Goal: Task Accomplishment & Management: Use online tool/utility

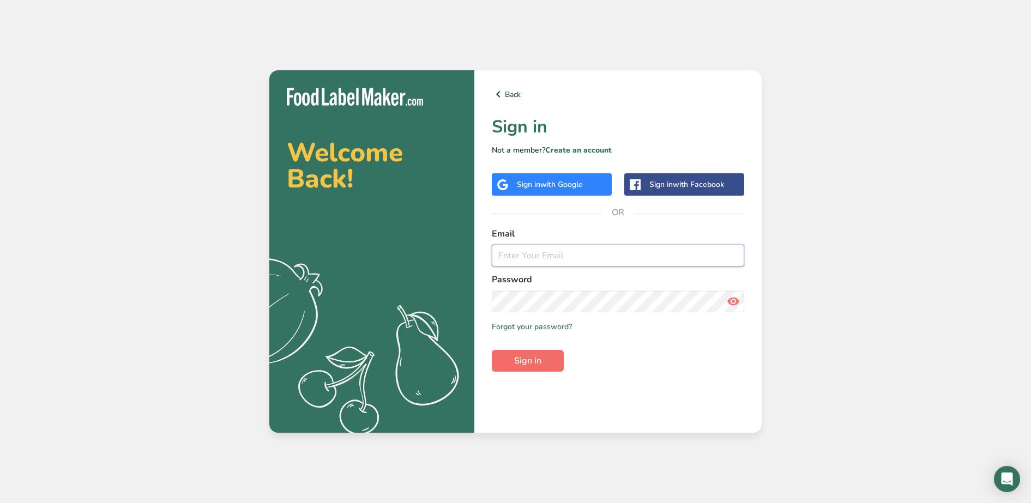
type input "[EMAIL_ADDRESS][DOMAIN_NAME]"
click at [509, 369] on button "Sign in" at bounding box center [528, 361] width 72 height 22
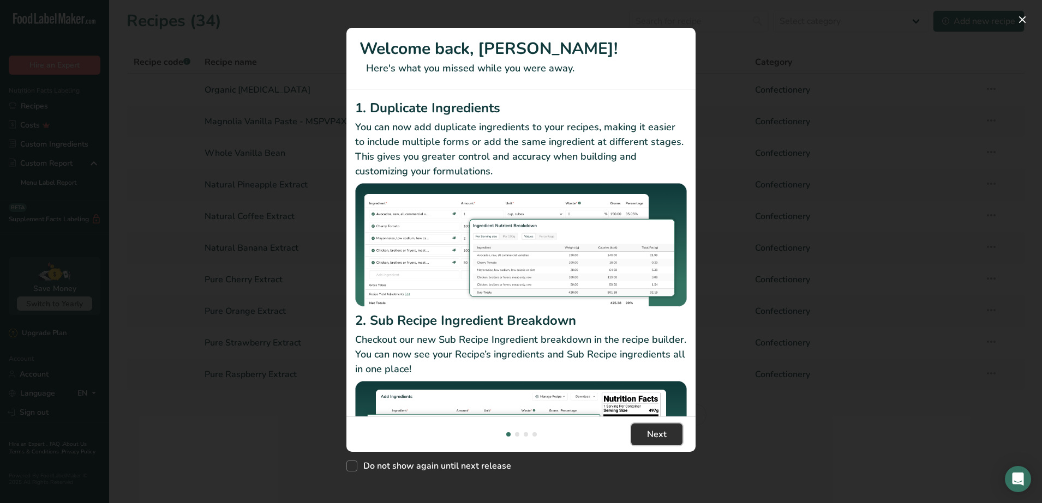
click at [647, 437] on span "Next" at bounding box center [657, 434] width 20 height 13
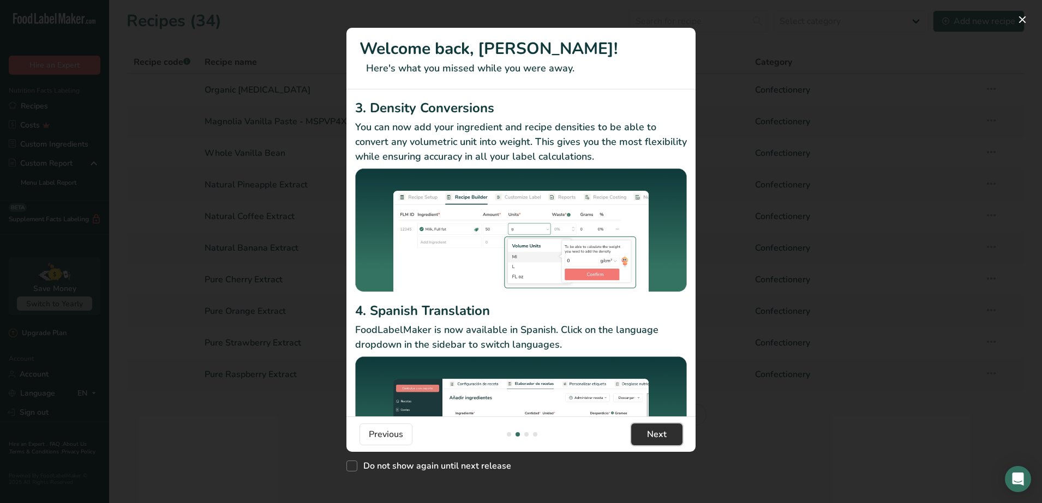
click at [647, 437] on span "Next" at bounding box center [657, 434] width 20 height 13
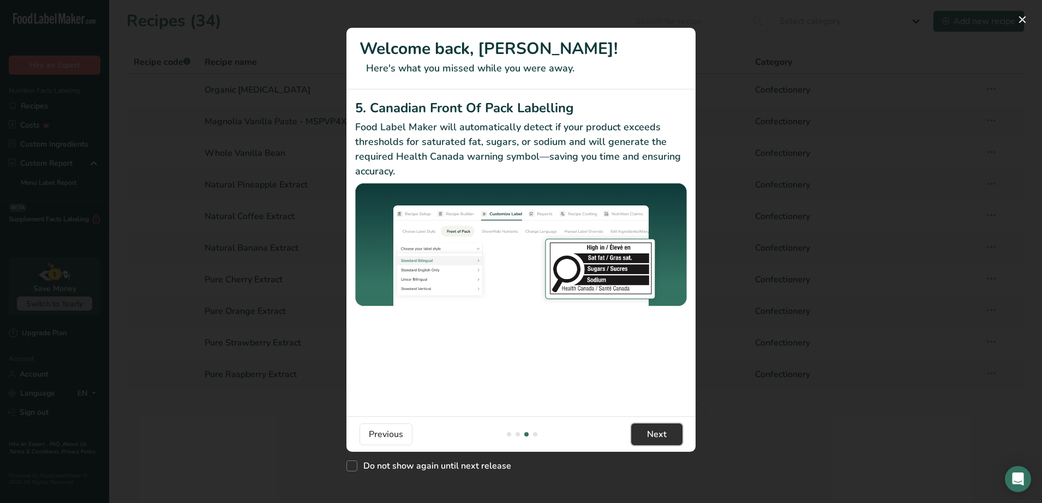
click at [646, 437] on button "Next" at bounding box center [656, 435] width 51 height 22
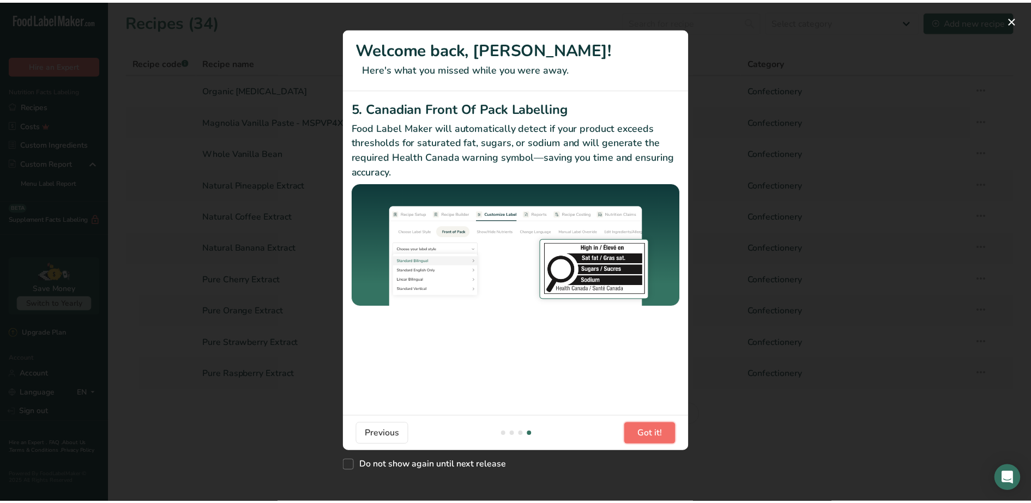
scroll to position [0, 1047]
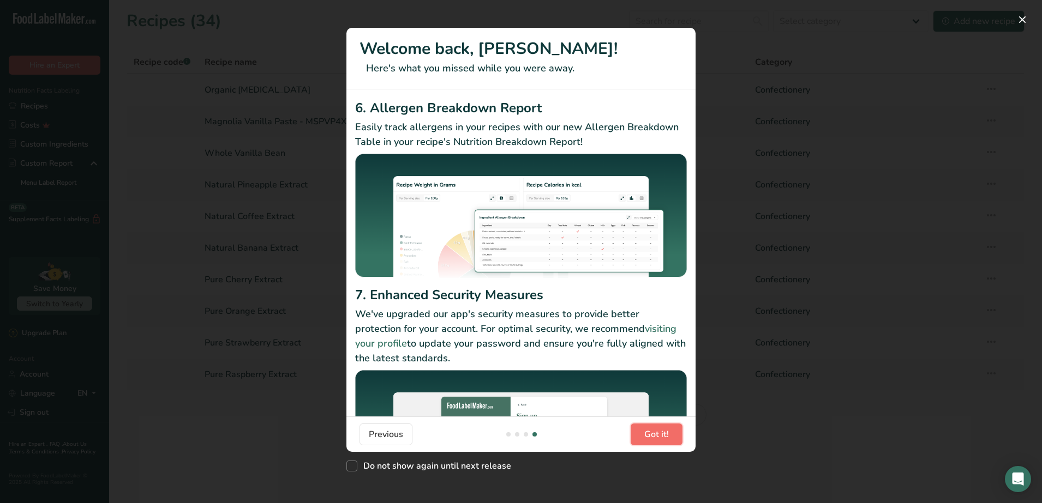
click at [646, 437] on span "Got it!" at bounding box center [656, 434] width 25 height 13
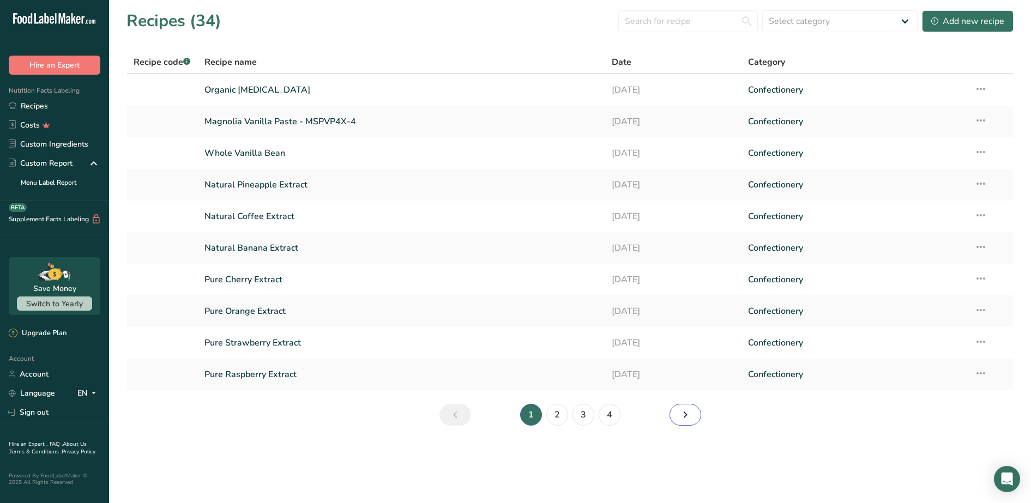
click at [689, 418] on icon "Next page" at bounding box center [685, 415] width 13 height 20
click at [692, 414] on link "Page 3." at bounding box center [686, 415] width 32 height 22
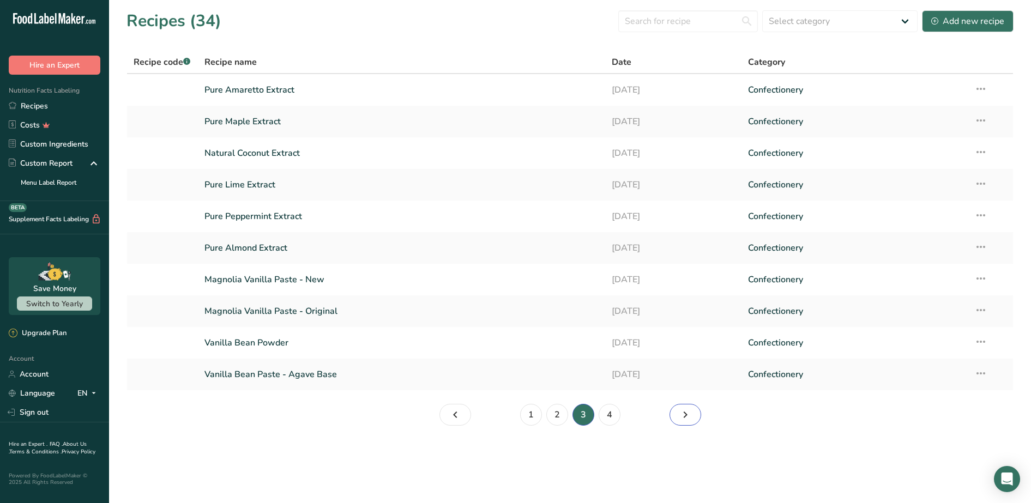
click at [694, 420] on link "Page 4." at bounding box center [686, 415] width 32 height 22
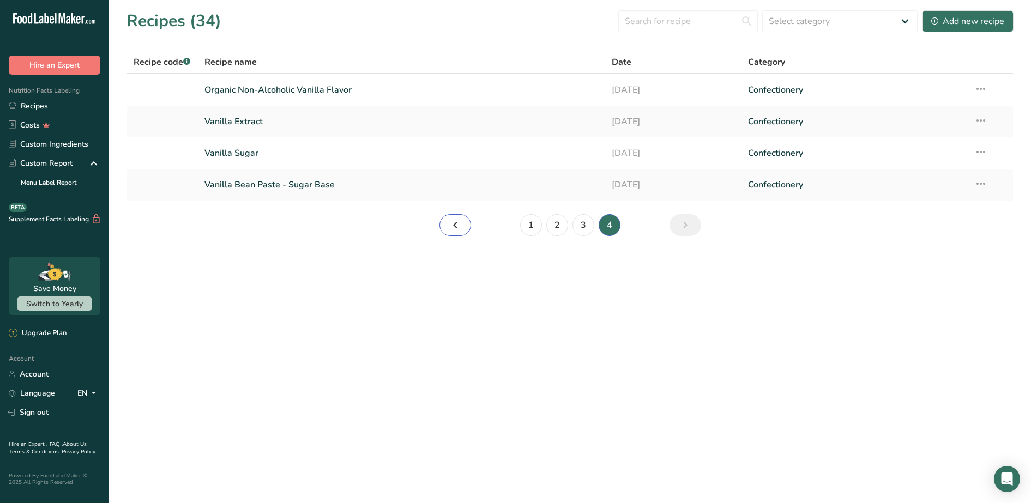
click at [451, 223] on icon "Page 3." at bounding box center [455, 225] width 13 height 20
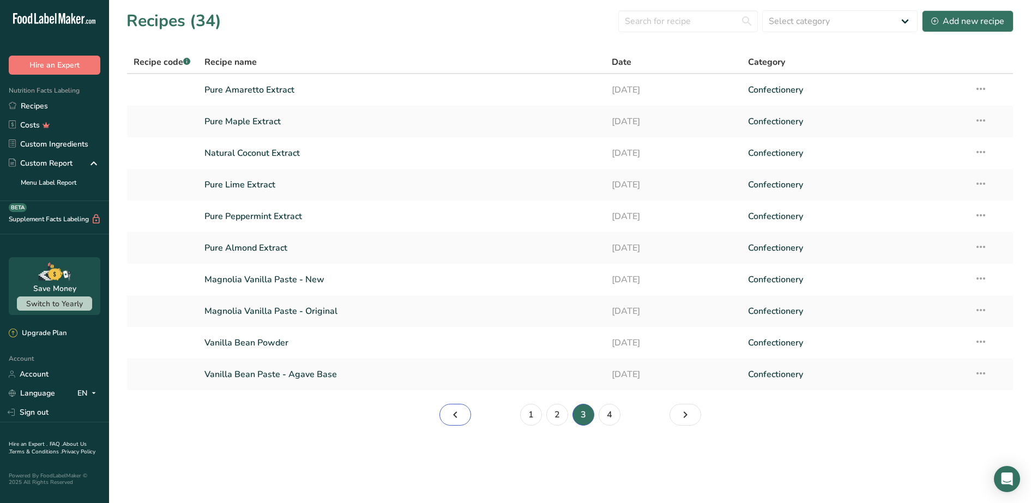
click at [456, 421] on icon "Page 2." at bounding box center [455, 415] width 13 height 20
click at [456, 421] on icon "Page 1." at bounding box center [455, 415] width 13 height 20
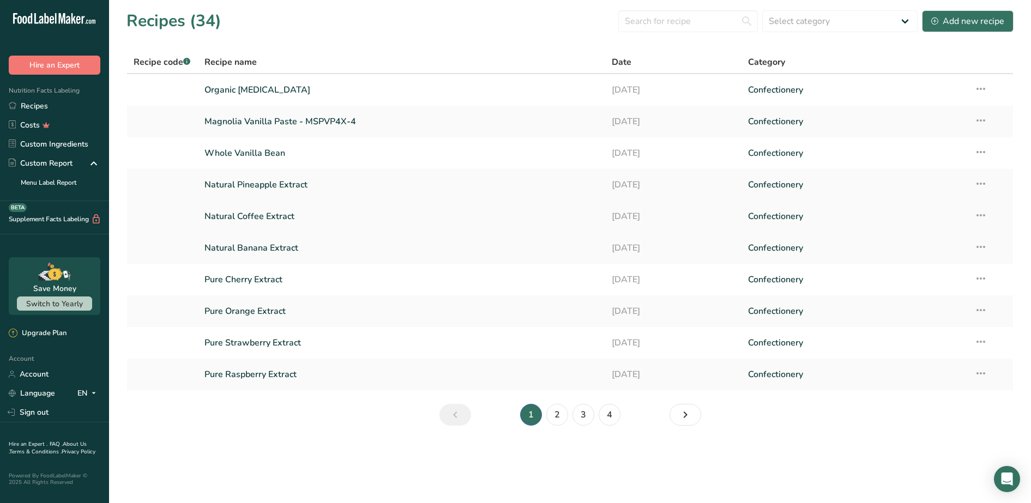
click at [299, 215] on link "Natural Coffee Extract" at bounding box center [402, 216] width 395 height 23
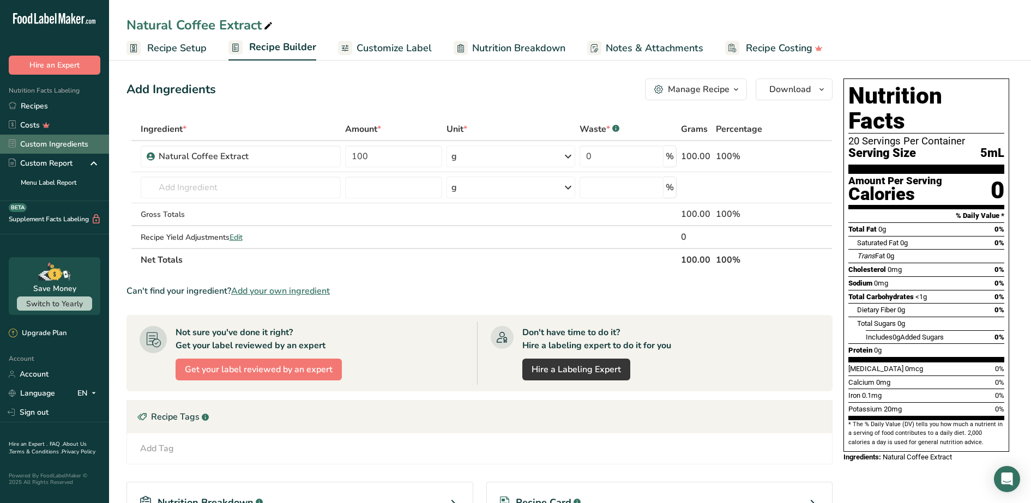
click at [77, 142] on link "Custom Ingredients" at bounding box center [54, 144] width 109 height 19
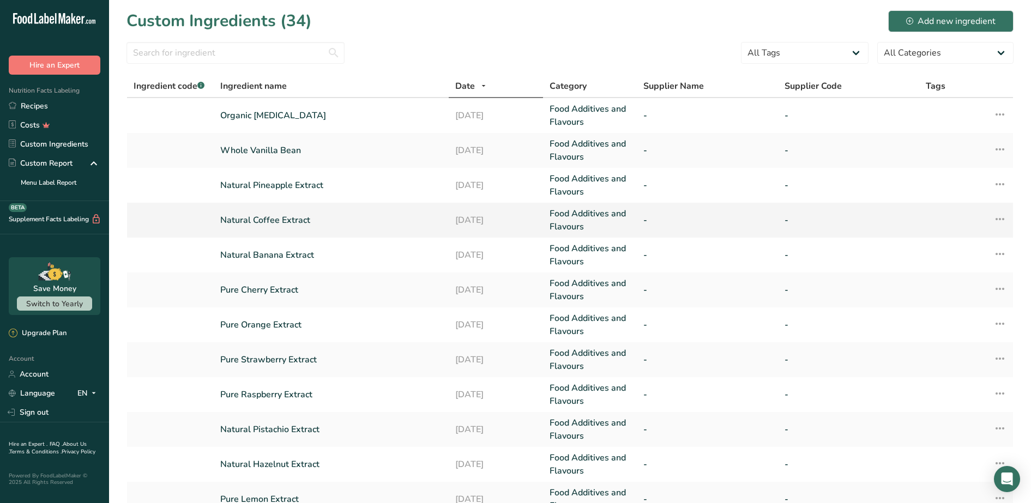
click at [362, 231] on td "Natural Coffee Extract" at bounding box center [331, 220] width 235 height 35
click at [279, 222] on link "Natural Coffee Extract" at bounding box center [331, 220] width 222 height 13
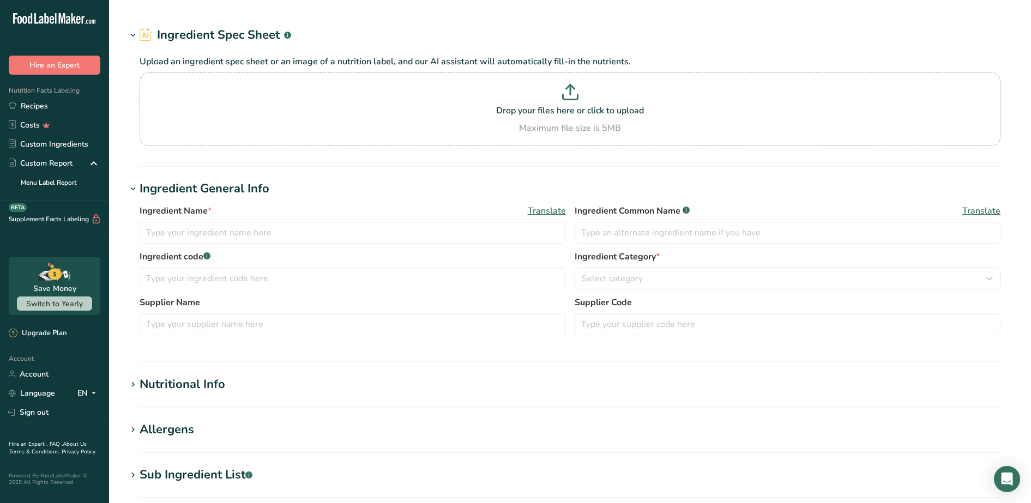
type input "Natural Coffee Extract"
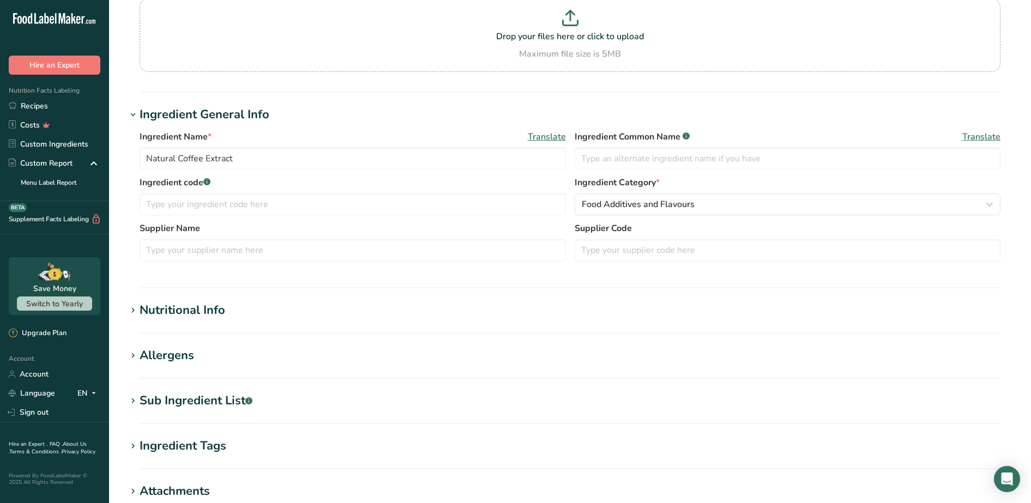
scroll to position [219, 0]
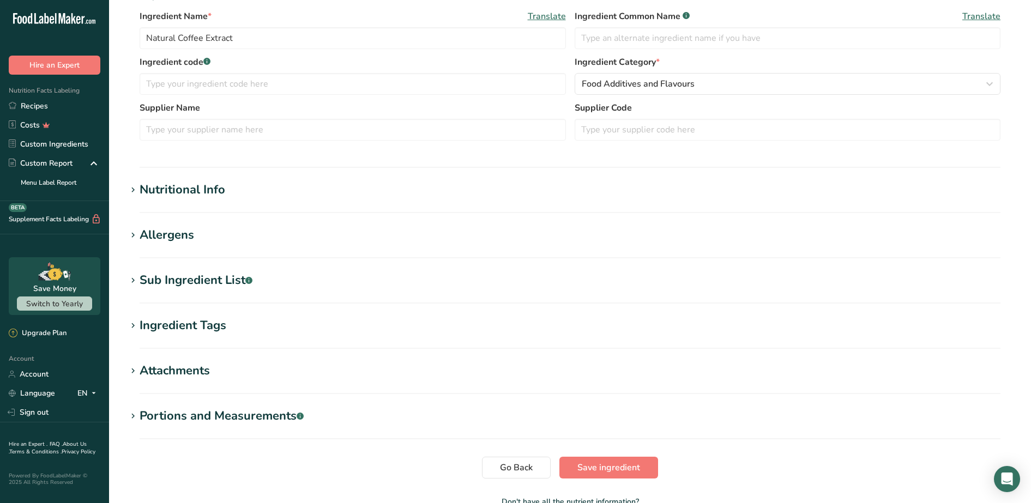
click at [220, 196] on div "Nutritional Info" at bounding box center [183, 190] width 86 height 18
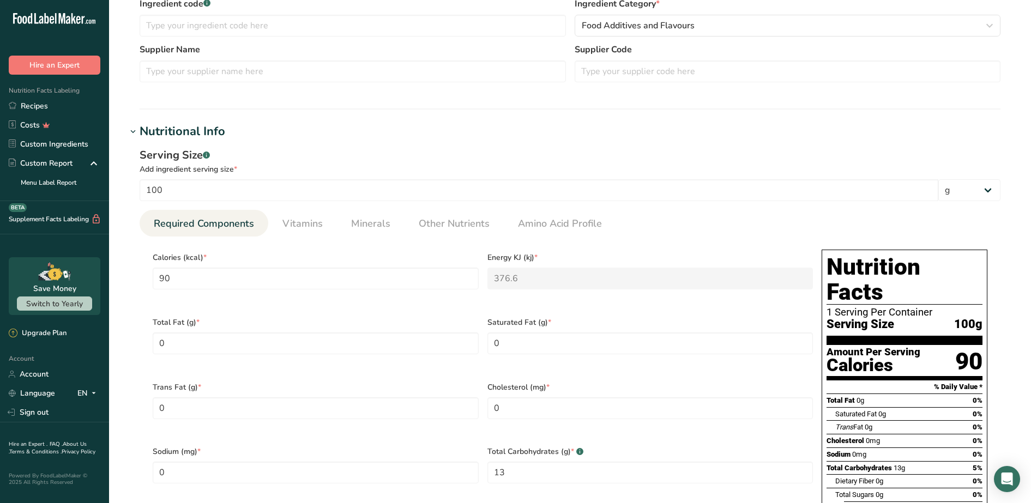
scroll to position [356, 0]
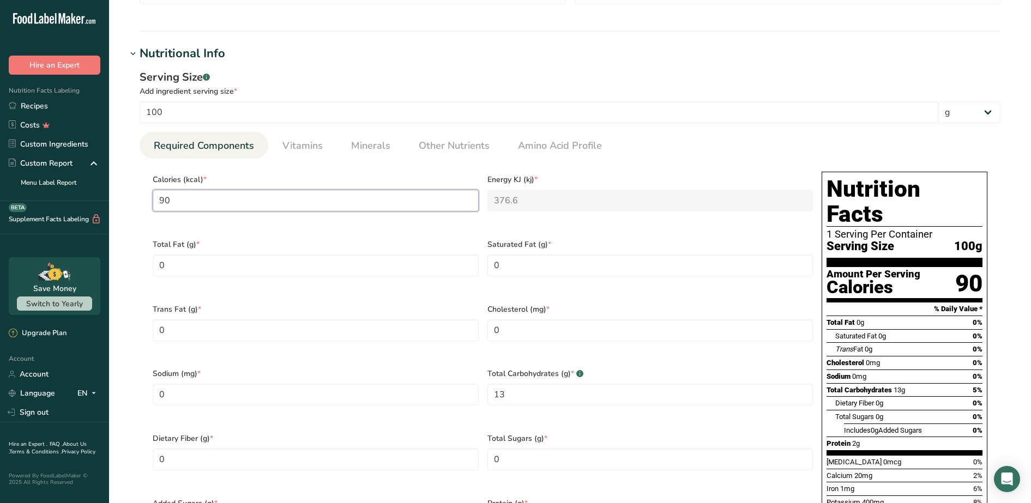
click at [231, 199] on input "90" at bounding box center [316, 201] width 326 height 22
click at [82, 193] on div ".a-20{fill:#fff;} Hire an Expert Nutrition Facts Labeling Recipes Costs Custom …" at bounding box center [515, 294] width 1031 height 1300
type input "1"
type KJ "4.2"
type input "16"
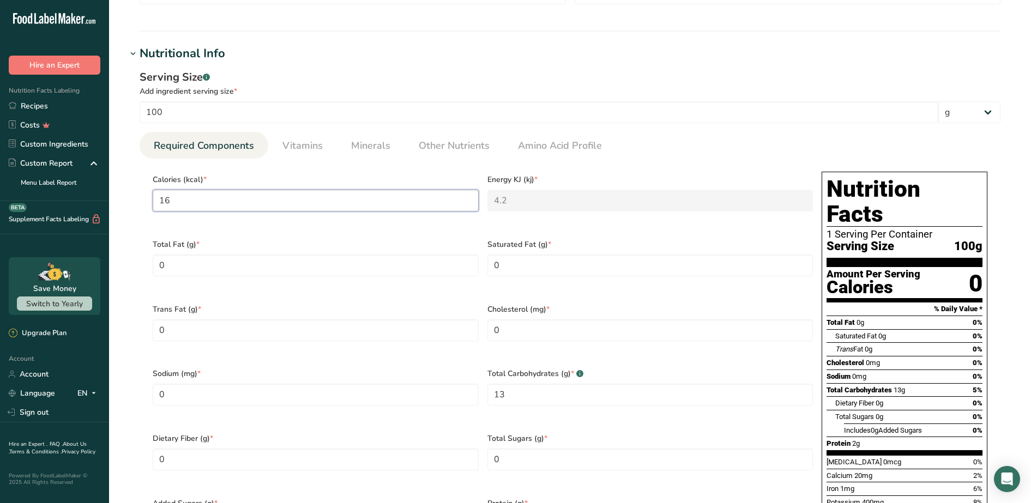
type KJ "66.9"
type input "160"
type KJ "669.4"
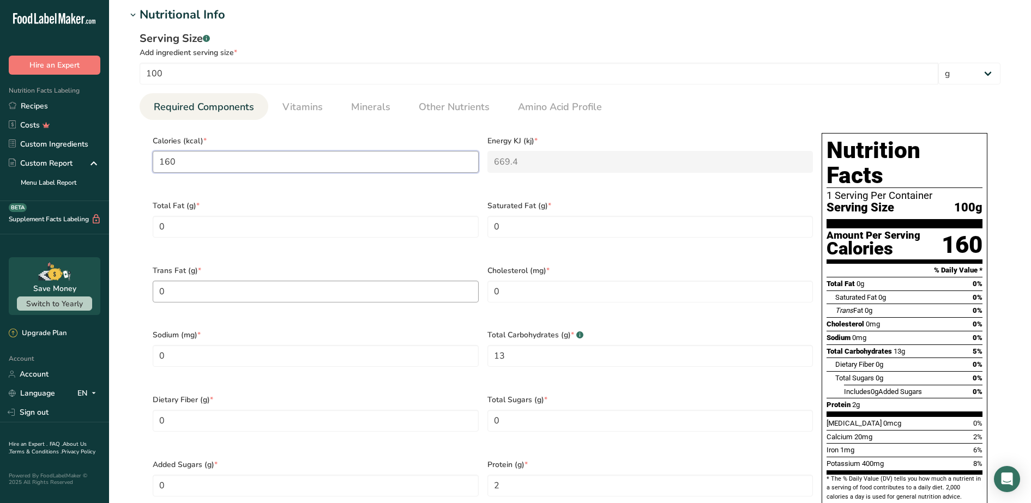
scroll to position [424, 0]
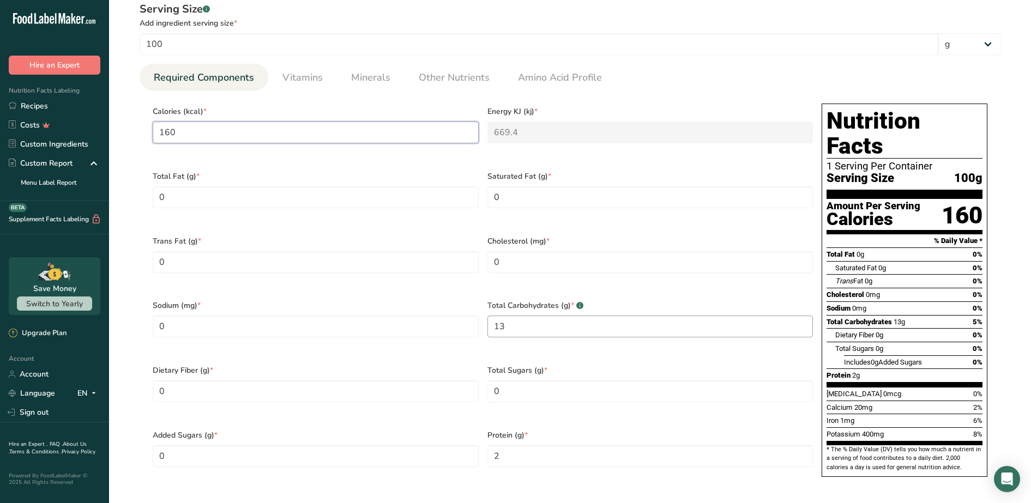
type input "160"
drag, startPoint x: 511, startPoint y: 312, endPoint x: 456, endPoint y: 313, distance: 54.5
click at [456, 313] on div "Calories (kcal) * 160 Energy KJ (kj) * 669.4 Total Fat (g) * 0 Saturated Fat (g…" at bounding box center [482, 293] width 669 height 389
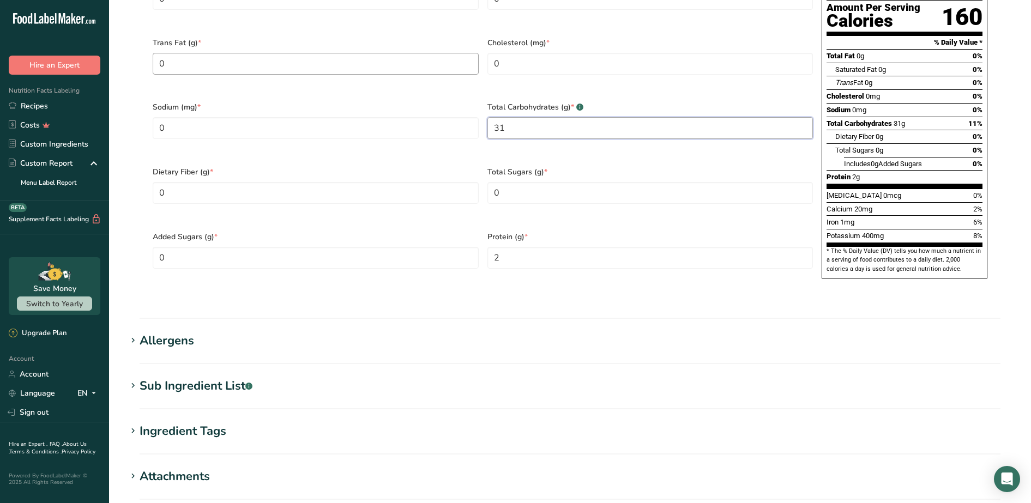
scroll to position [628, 0]
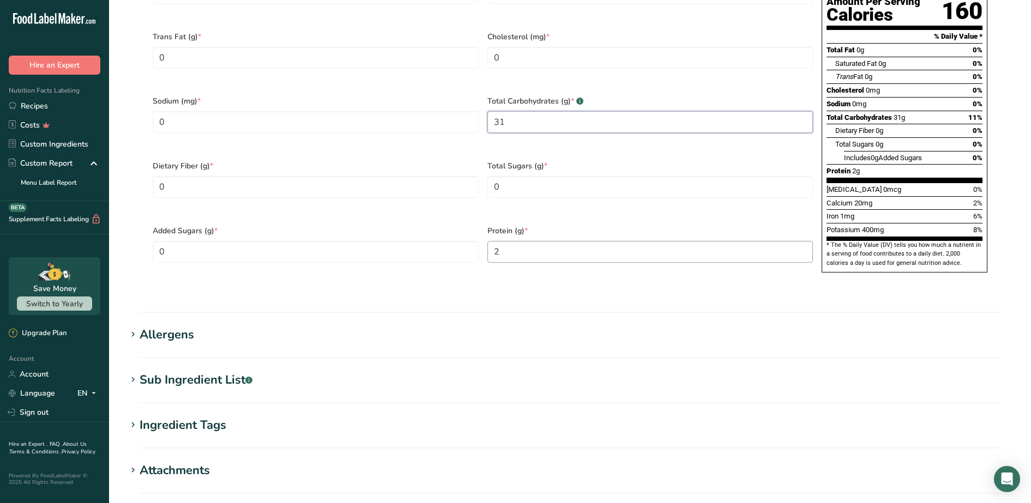
type Carbohydrates "31"
click at [542, 241] on input "2" at bounding box center [651, 252] width 326 height 22
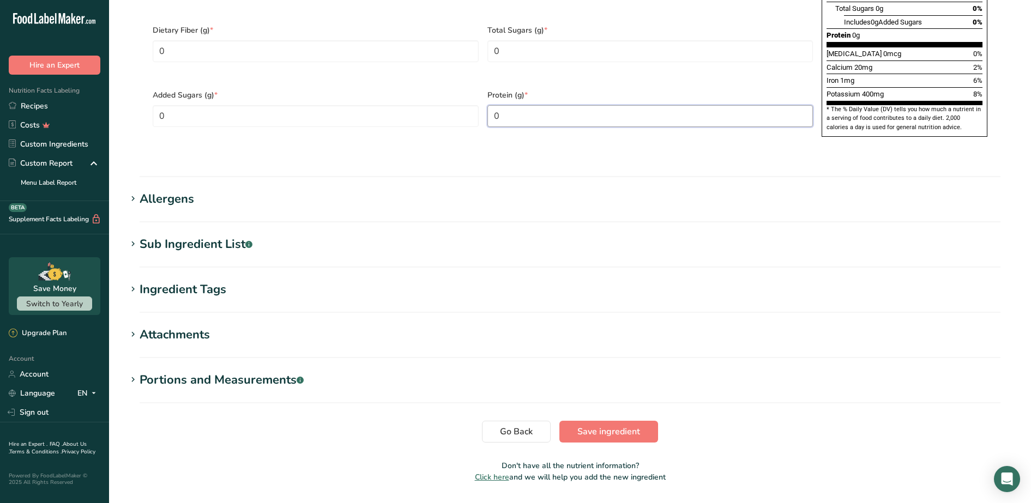
scroll to position [765, 0]
type input "0"
click at [197, 190] on h1 "Allergens" at bounding box center [570, 199] width 887 height 18
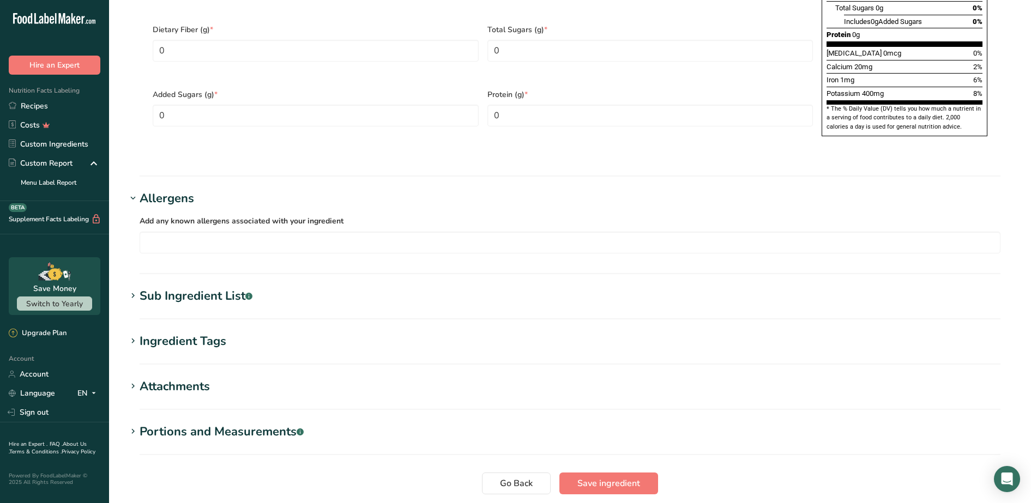
scroll to position [824, 0]
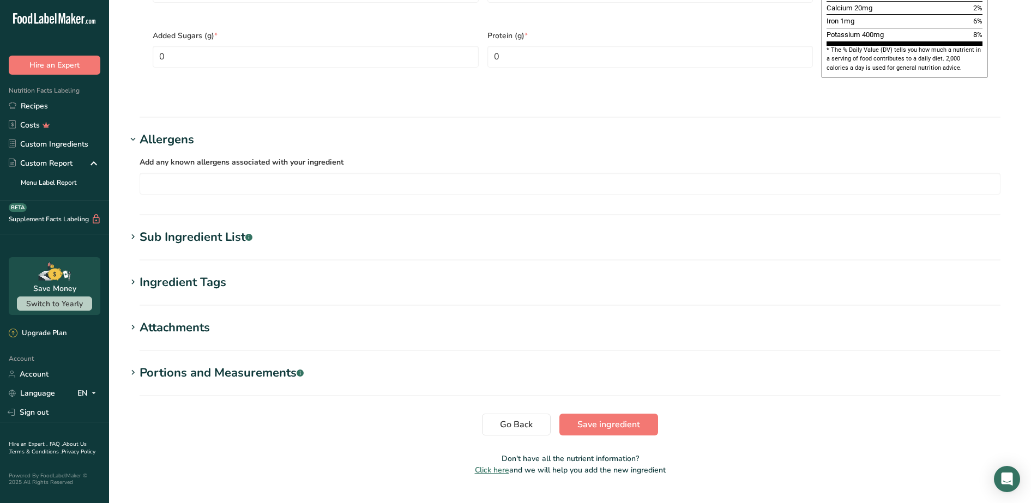
click at [381, 229] on h1 "Sub Ingredient List .a-a{fill:#347362;}.b-a{fill:#fff;}" at bounding box center [570, 238] width 887 height 18
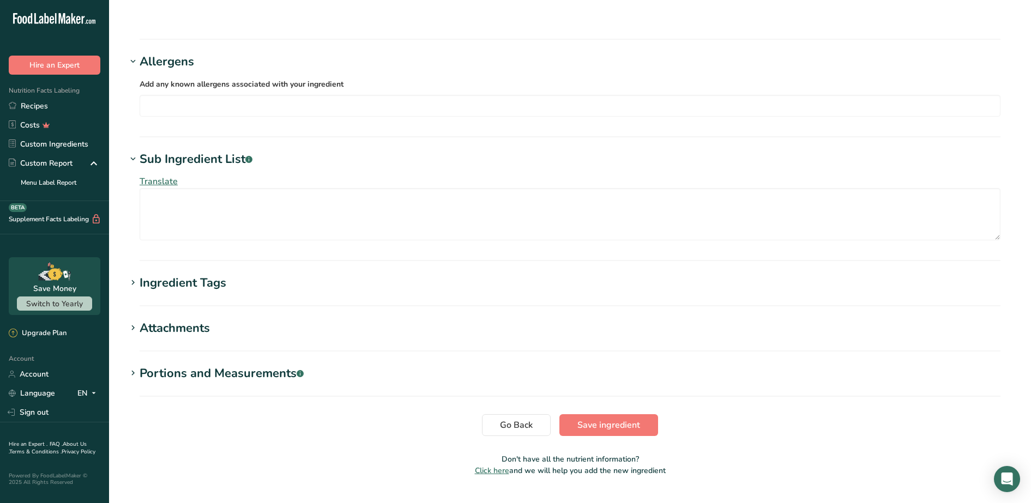
scroll to position [902, 0]
click at [327, 274] on h1 "Ingredient Tags" at bounding box center [570, 283] width 887 height 18
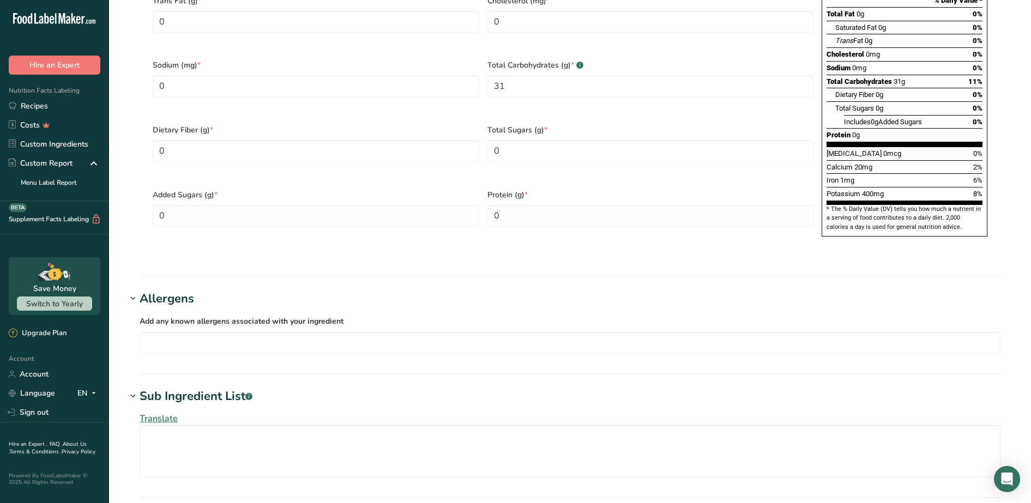
scroll to position [323, 0]
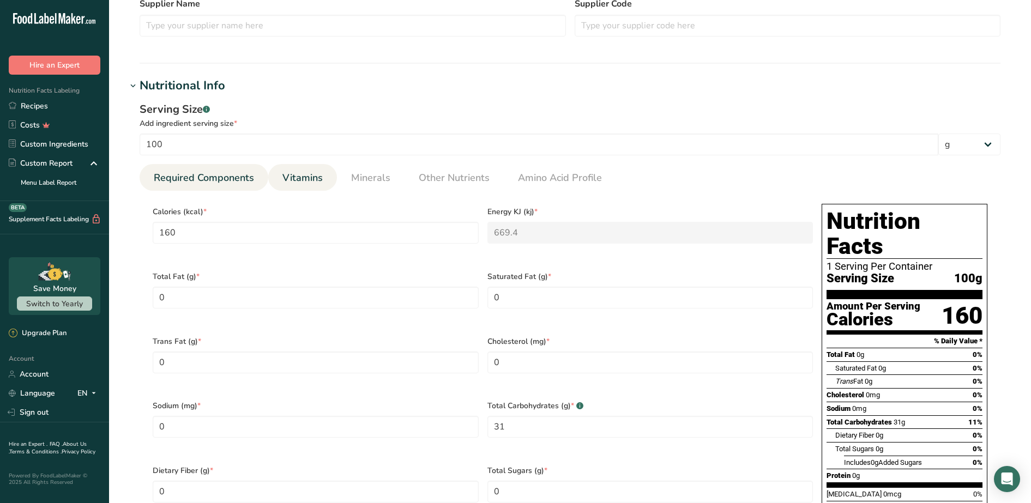
click at [294, 188] on link "Vitamins" at bounding box center [302, 178] width 49 height 28
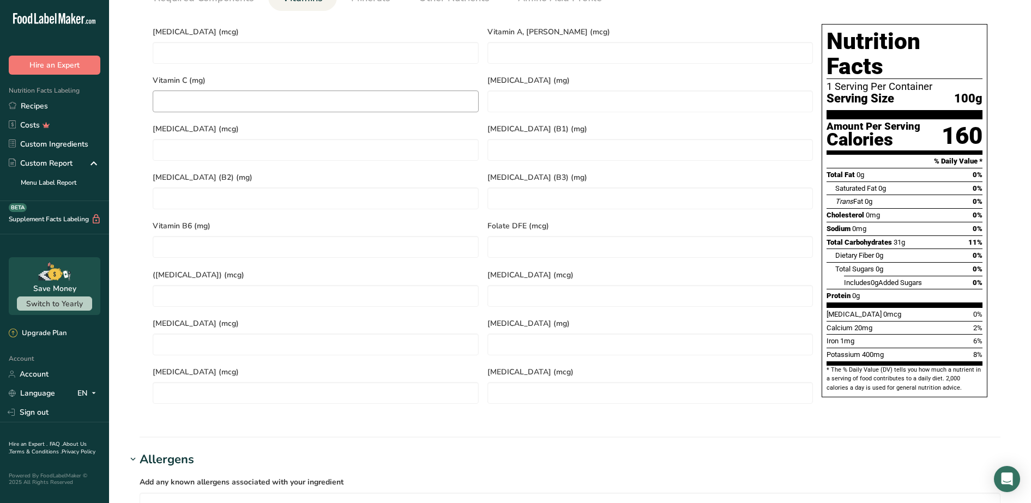
scroll to position [392, 0]
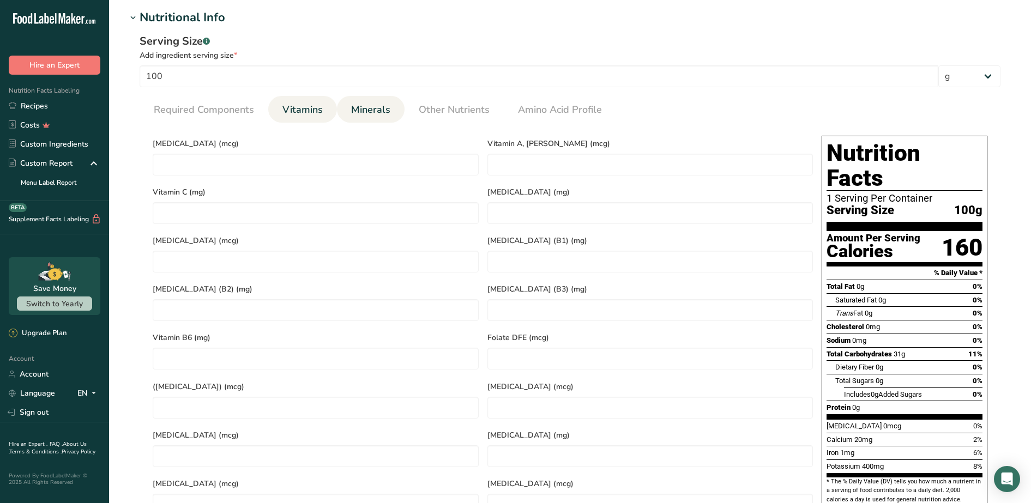
click at [369, 109] on span "Minerals" at bounding box center [370, 110] width 39 height 15
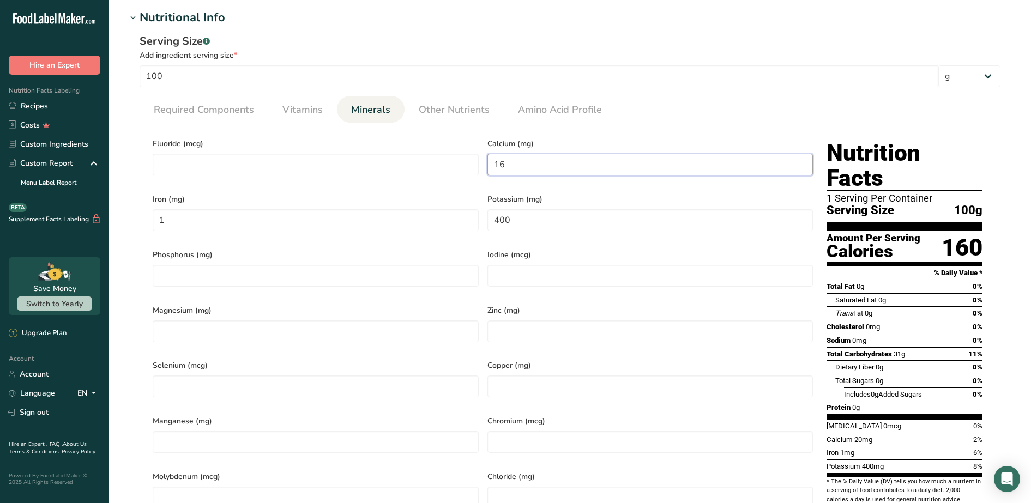
click at [527, 167] on input "16" at bounding box center [651, 165] width 326 height 22
type input "0"
click at [527, 215] on input "400" at bounding box center [651, 220] width 326 height 22
type input "0"
click at [266, 219] on input "1" at bounding box center [316, 220] width 326 height 22
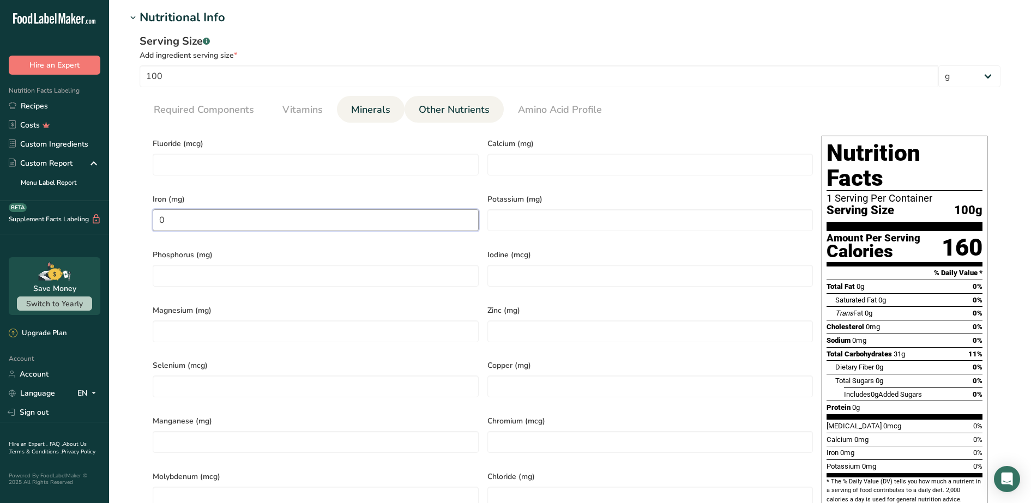
type input "0"
click at [438, 111] on span "Other Nutrients" at bounding box center [454, 110] width 71 height 15
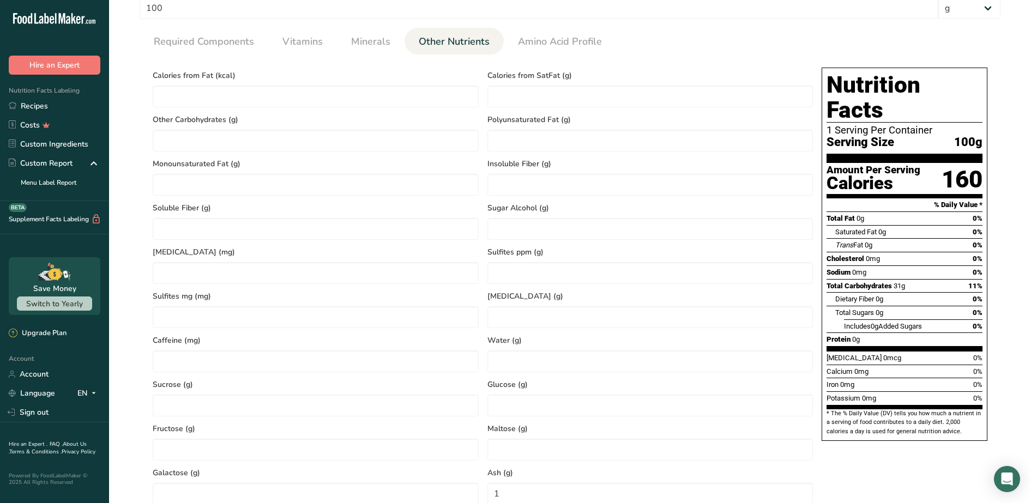
scroll to position [596, 0]
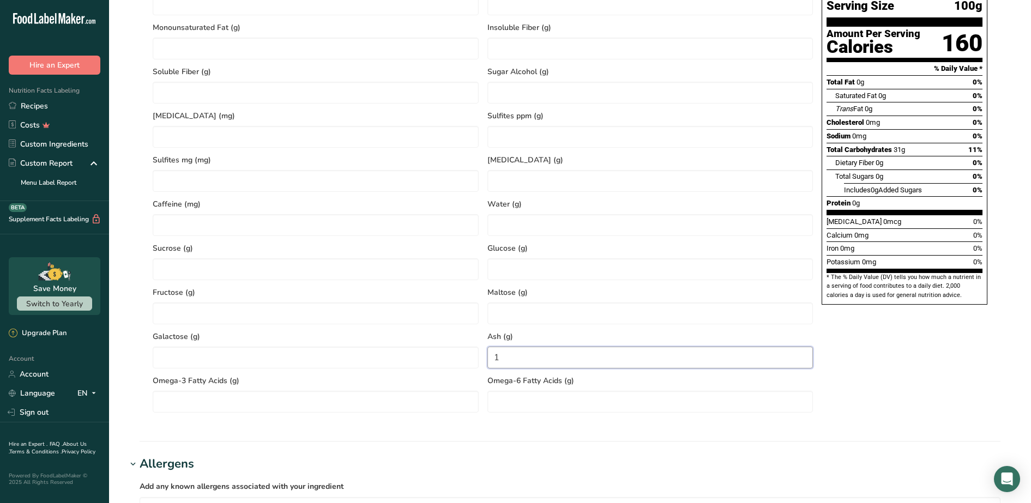
click at [520, 360] on input "1" at bounding box center [651, 358] width 326 height 22
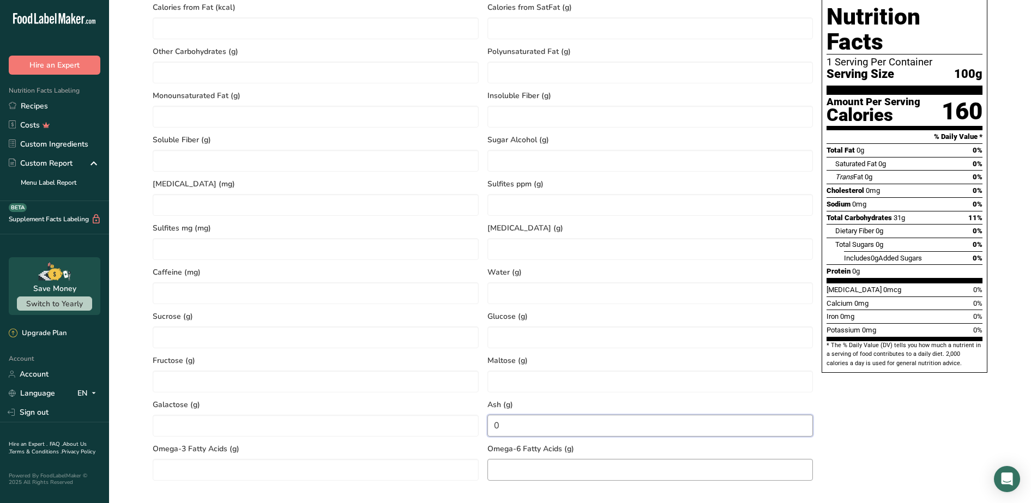
scroll to position [323, 0]
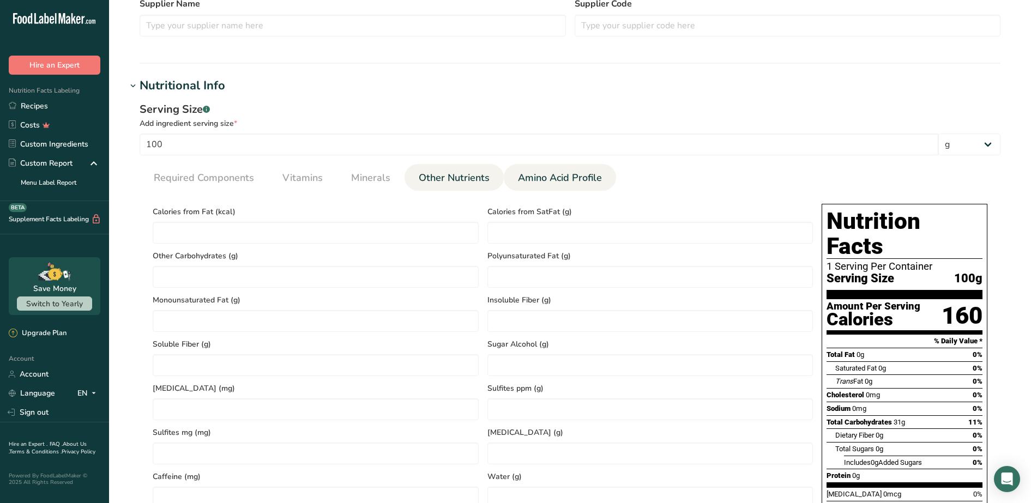
type input "0"
click at [559, 183] on span "Amino Acid Profile" at bounding box center [560, 178] width 84 height 15
click at [464, 188] on link "Other Nutrients" at bounding box center [454, 178] width 80 height 28
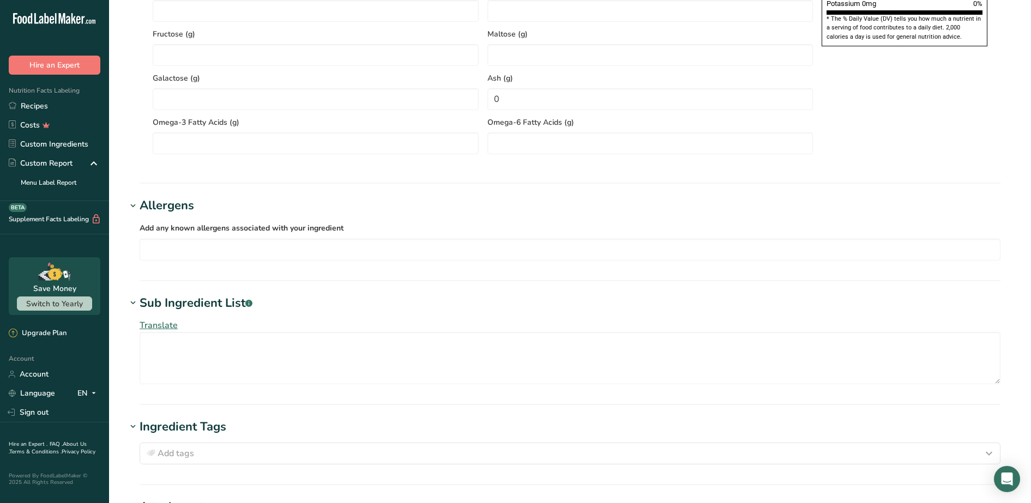
scroll to position [1059, 0]
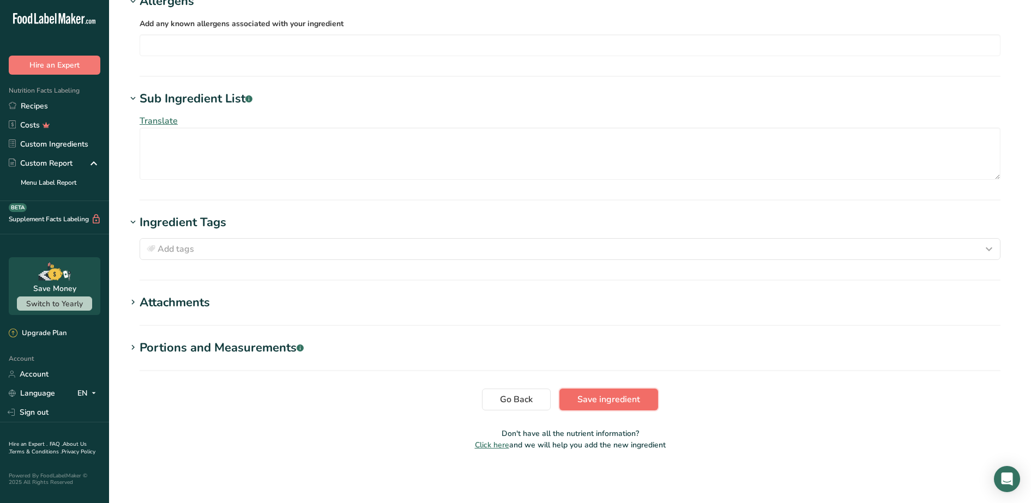
click at [582, 403] on span "Save ingredient" at bounding box center [609, 399] width 63 height 13
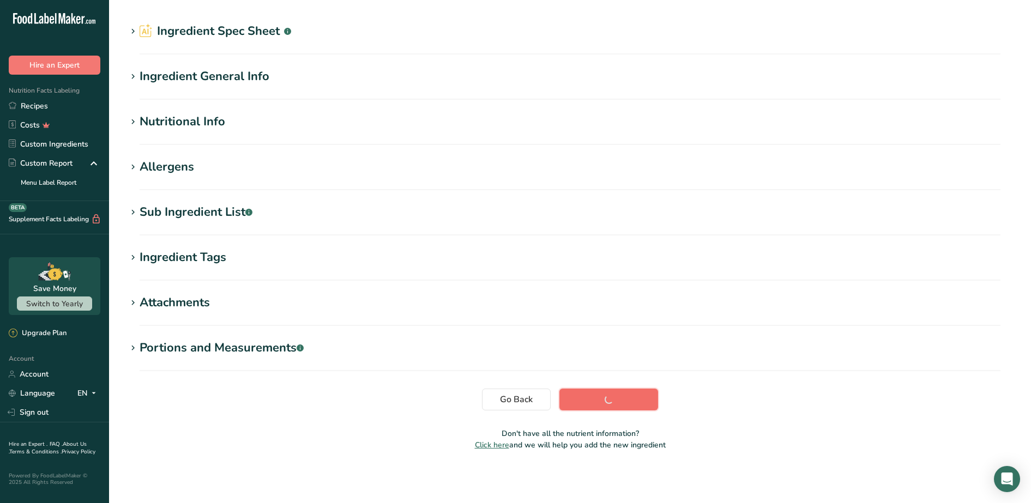
scroll to position [28, 0]
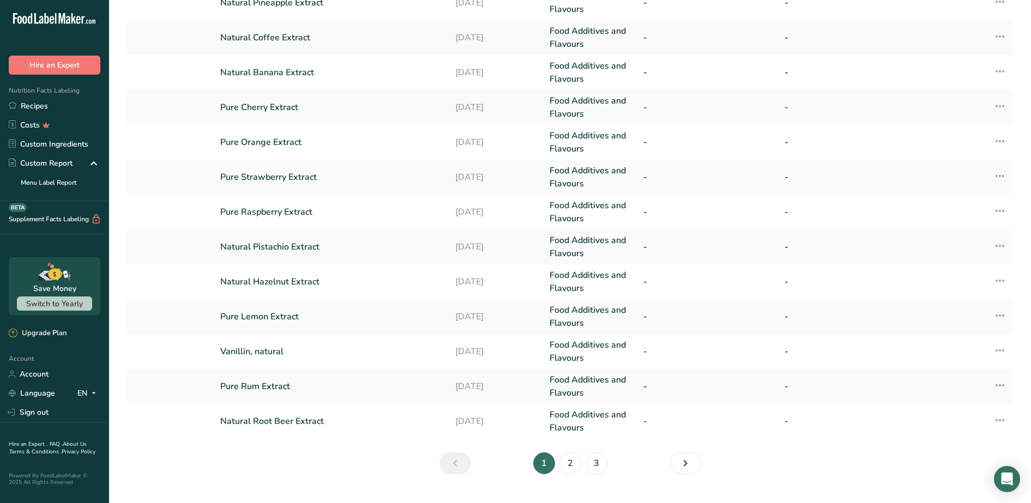
scroll to position [206, 0]
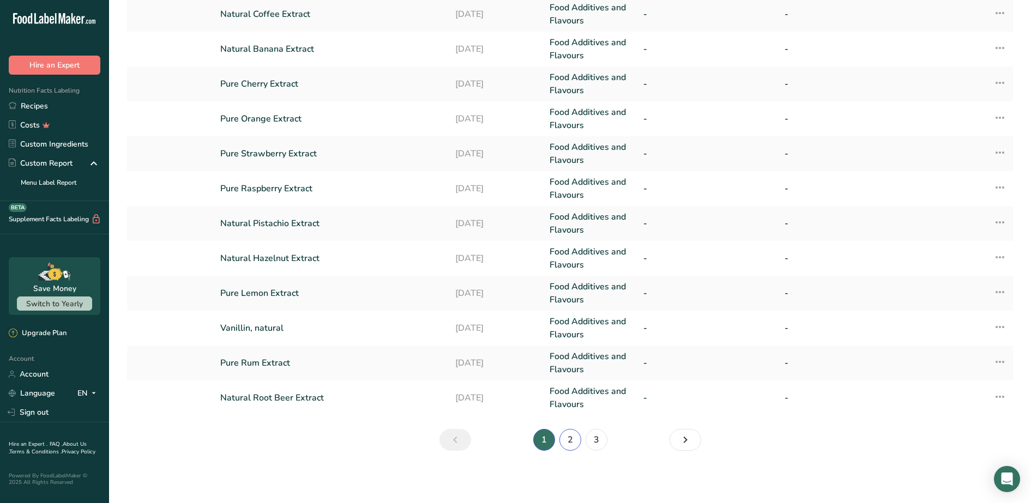
click at [574, 444] on link "2" at bounding box center [571, 440] width 22 height 22
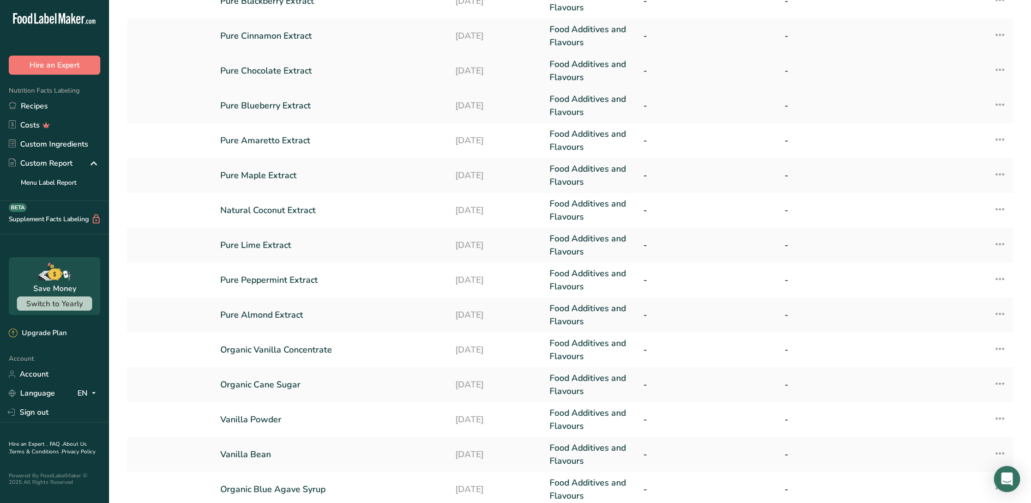
scroll to position [138, 0]
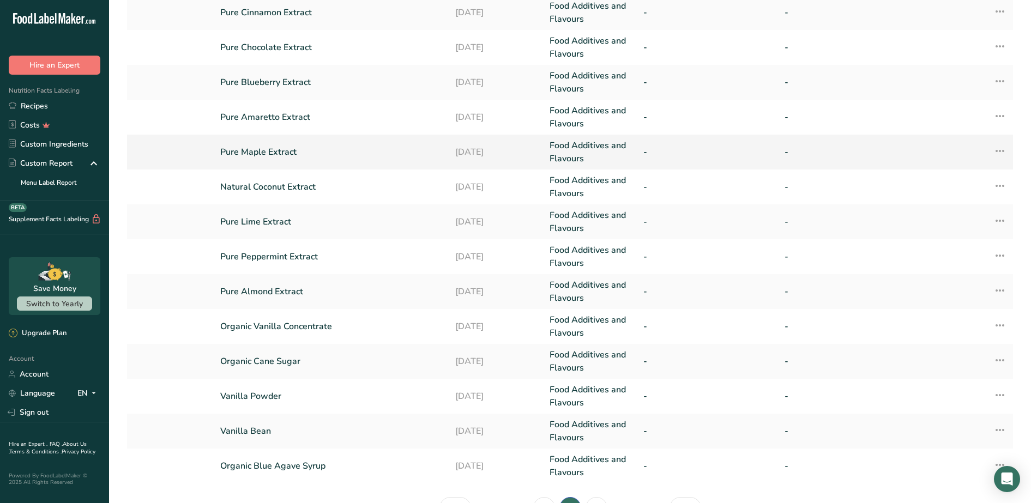
click at [274, 148] on link "Pure Maple Extract" at bounding box center [331, 152] width 222 height 13
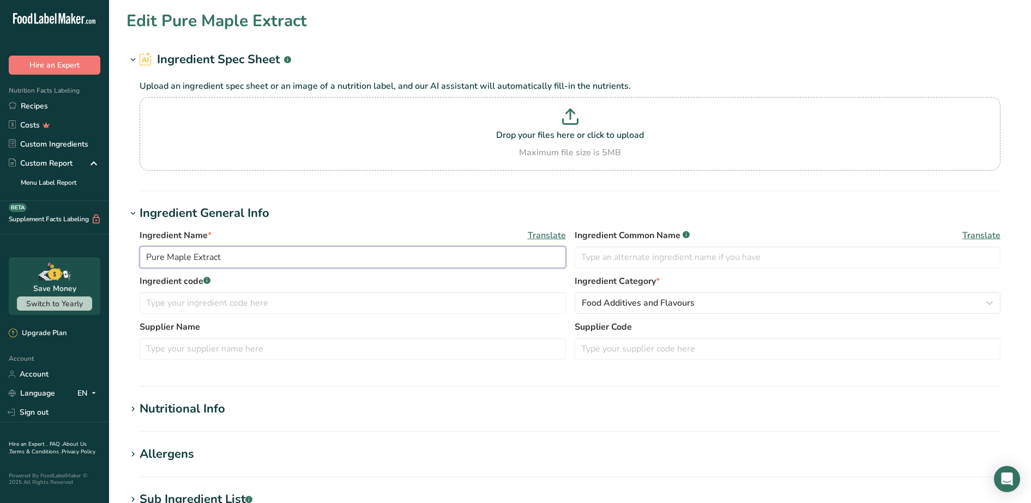
drag, startPoint x: 164, startPoint y: 258, endPoint x: 136, endPoint y: 254, distance: 28.1
click at [139, 254] on div "Ingredient Name * Translate Pure Maple Extract Ingredient Common Name .a-a{fill…" at bounding box center [570, 298] width 887 height 151
type input "Natural Maple Extract"
click at [323, 278] on label "Ingredient code .a-a{fill:#347362;}.b-a{fill:#fff;}" at bounding box center [353, 281] width 426 height 13
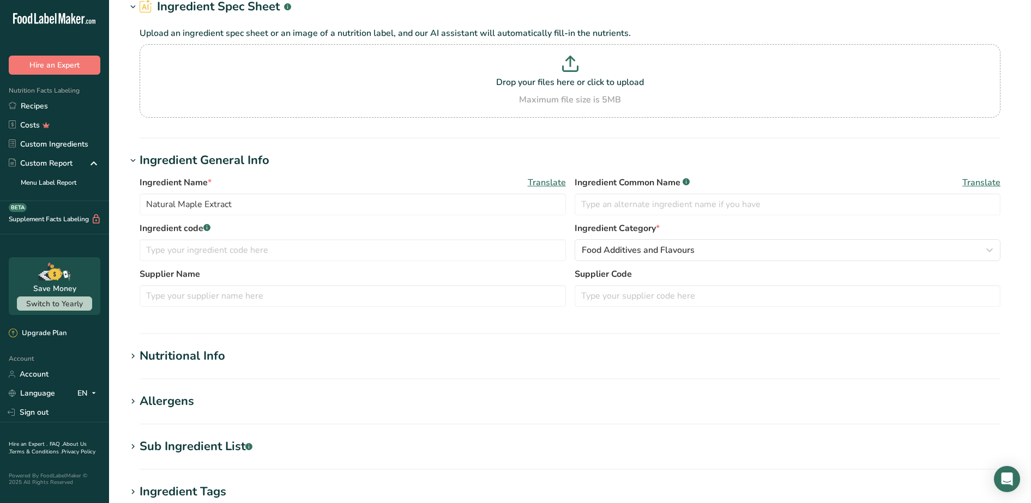
scroll to position [136, 0]
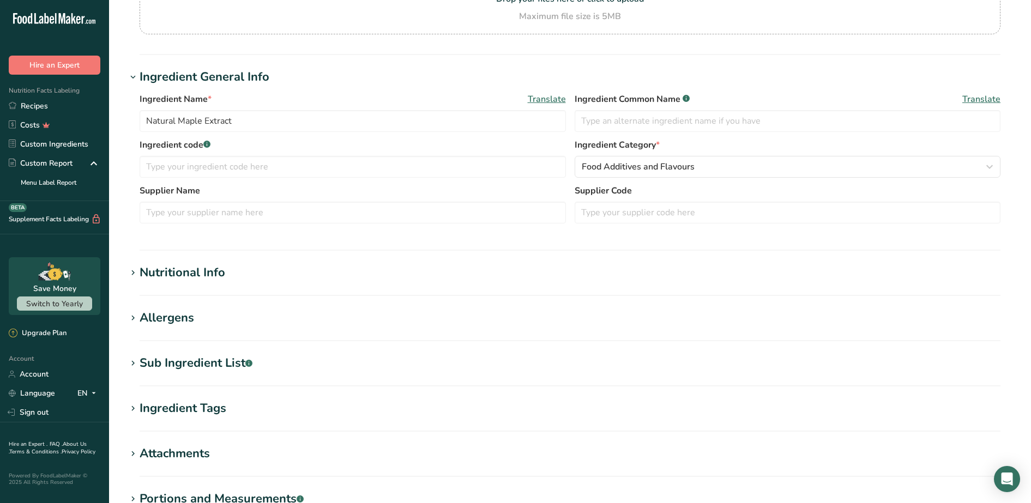
click at [232, 279] on h1 "Nutritional Info" at bounding box center [570, 273] width 887 height 18
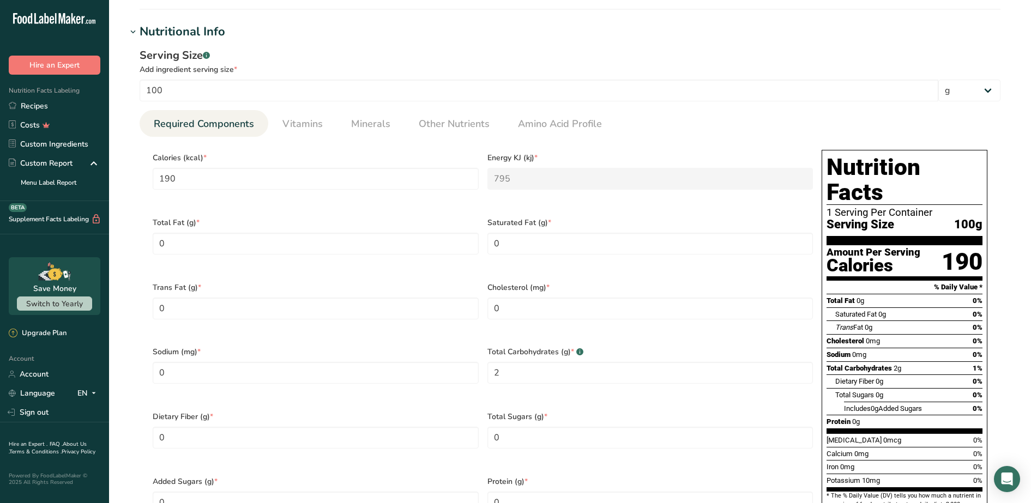
scroll to position [409, 0]
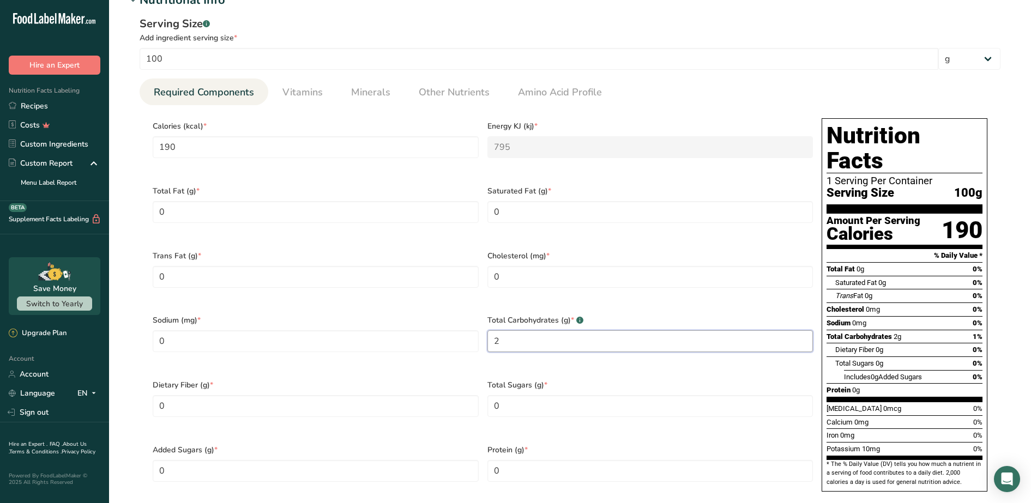
click at [526, 331] on Carbohydrates "2" at bounding box center [651, 342] width 326 height 22
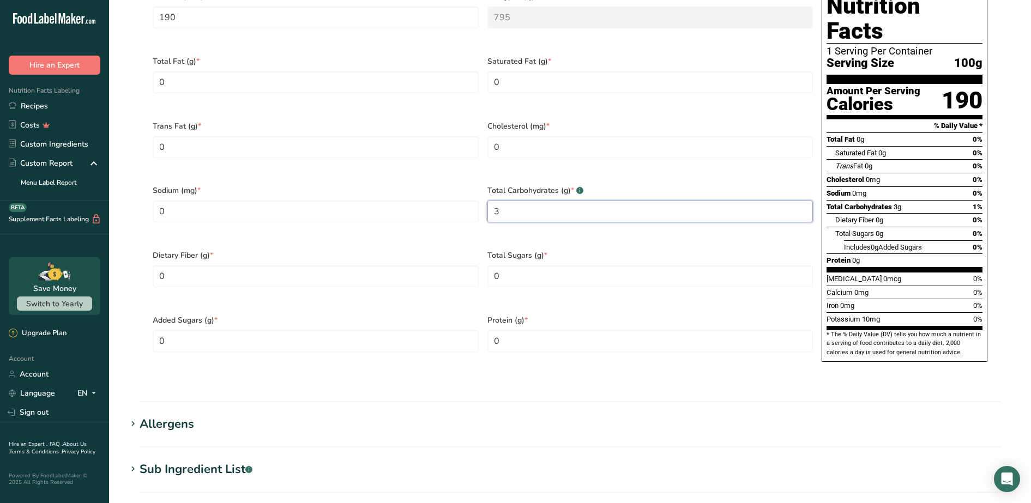
scroll to position [545, 0]
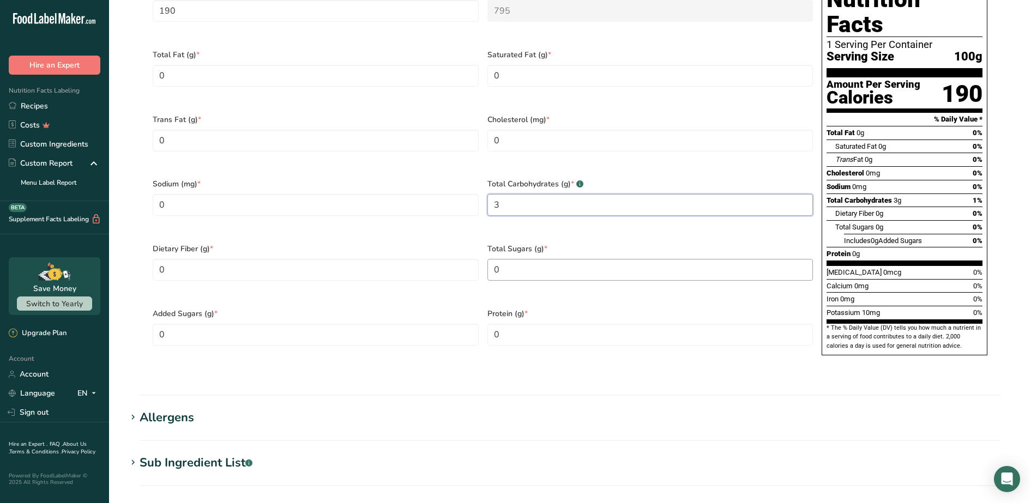
type Carbohydrates "3"
click at [518, 259] on Sugars "0" at bounding box center [651, 270] width 326 height 22
type Sugars "1"
click at [385, 302] on div "Added Sugars (g) * 0" at bounding box center [315, 334] width 335 height 65
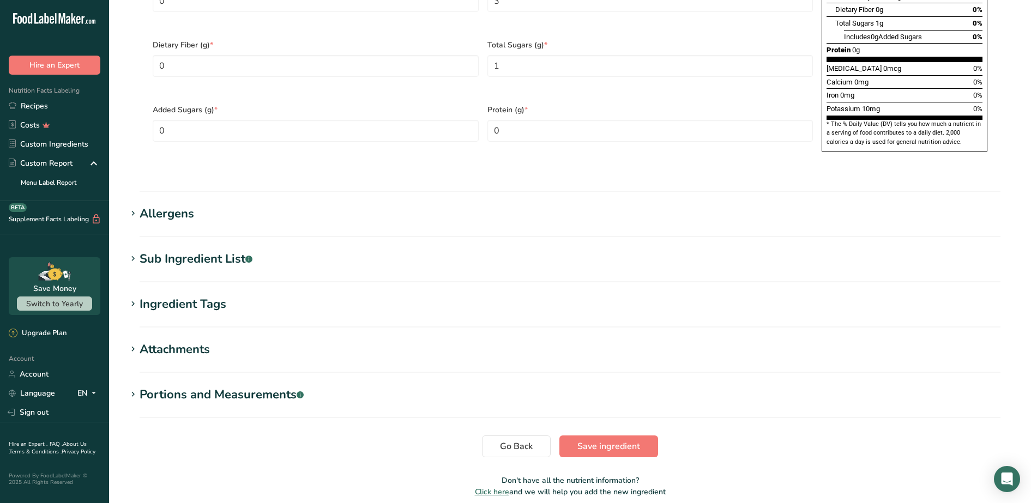
scroll to position [750, 0]
click at [331, 250] on h1 "Sub Ingredient List .a-a{fill:#347362;}.b-a{fill:#fff;}" at bounding box center [570, 259] width 887 height 18
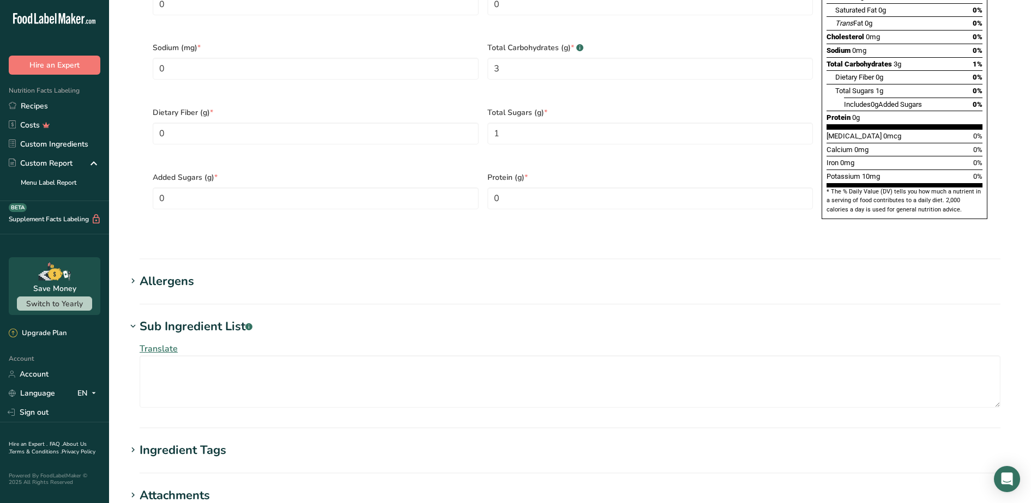
scroll to position [341, 0]
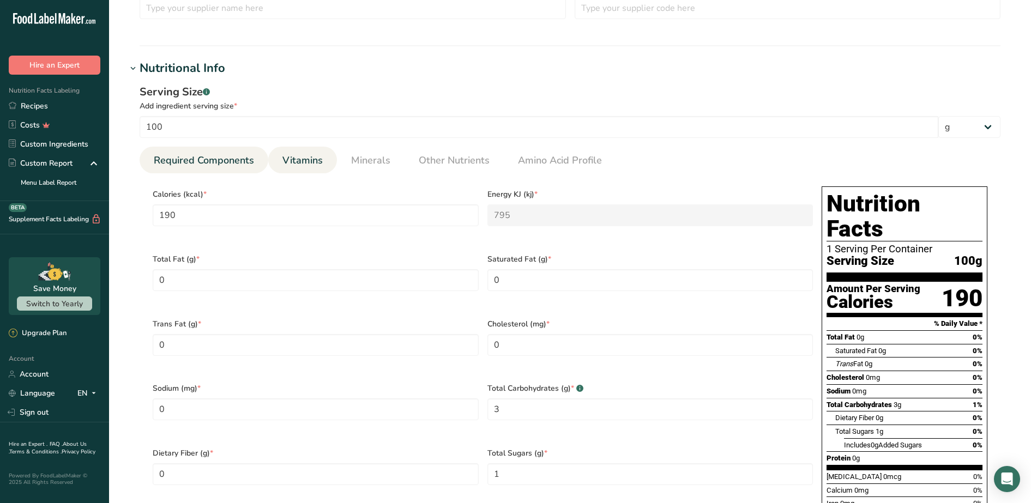
click at [307, 155] on span "Vitamins" at bounding box center [303, 160] width 40 height 15
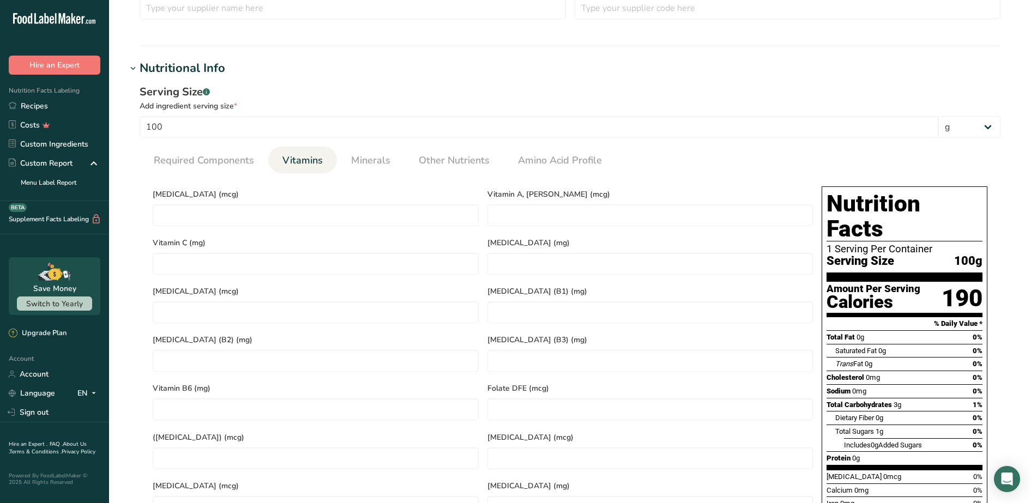
scroll to position [409, 0]
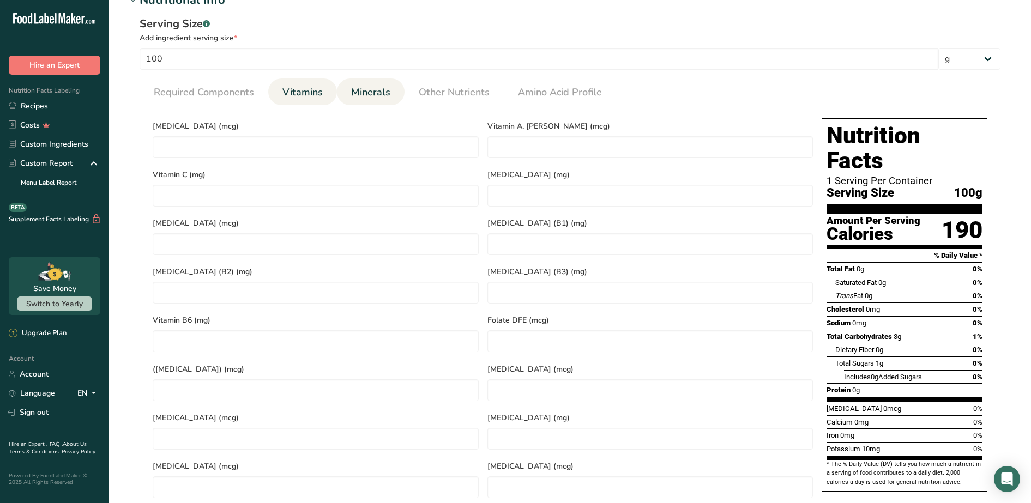
click at [369, 94] on span "Minerals" at bounding box center [370, 92] width 39 height 15
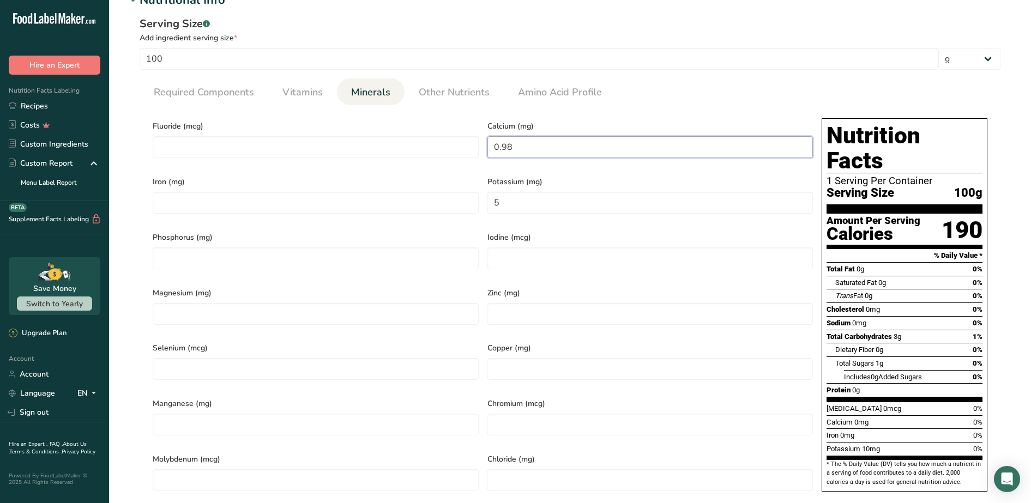
click at [509, 149] on input "0.98" at bounding box center [651, 147] width 326 height 22
drag, startPoint x: 515, startPoint y: 146, endPoint x: 393, endPoint y: 139, distance: 121.9
click at [393, 139] on div "Fluoride (mcg) Calcium (mg) 0.98 Iron (mg) Potassium (mg) 5 Phosphorus (mg) Iod…" at bounding box center [482, 308] width 669 height 389
type input "1"
click at [397, 170] on div "Iron (mg)" at bounding box center [315, 198] width 335 height 56
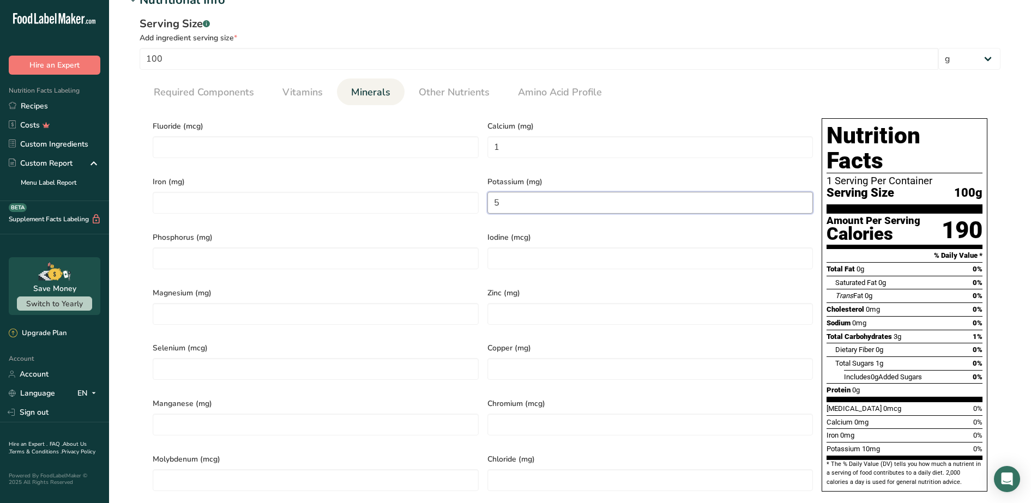
click at [501, 194] on input "5" at bounding box center [651, 203] width 326 height 22
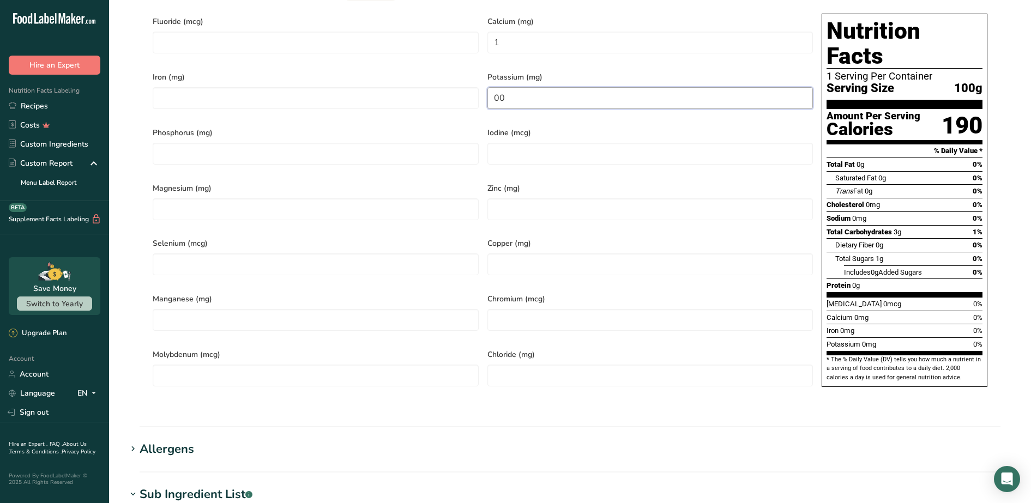
scroll to position [545, 0]
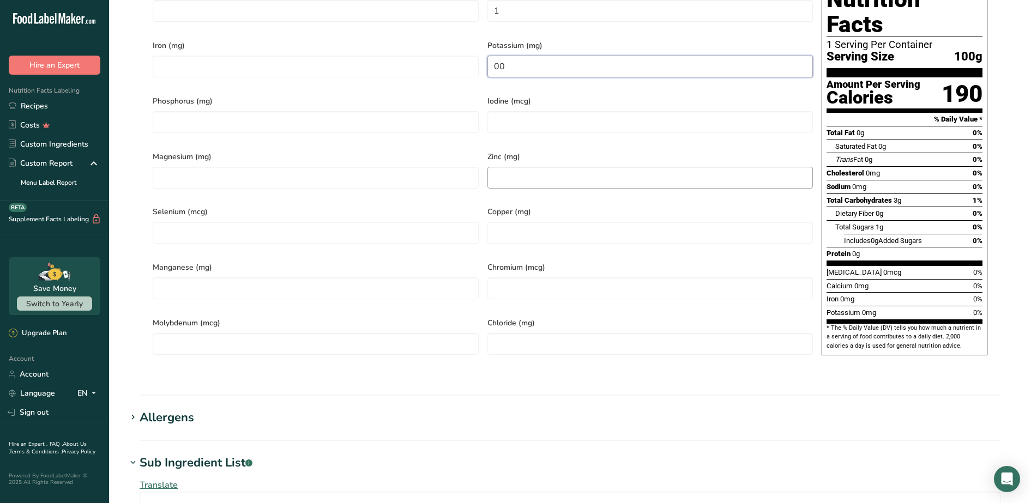
type input "0"
click at [472, 151] on span "Magnesium (mg)" at bounding box center [316, 156] width 326 height 11
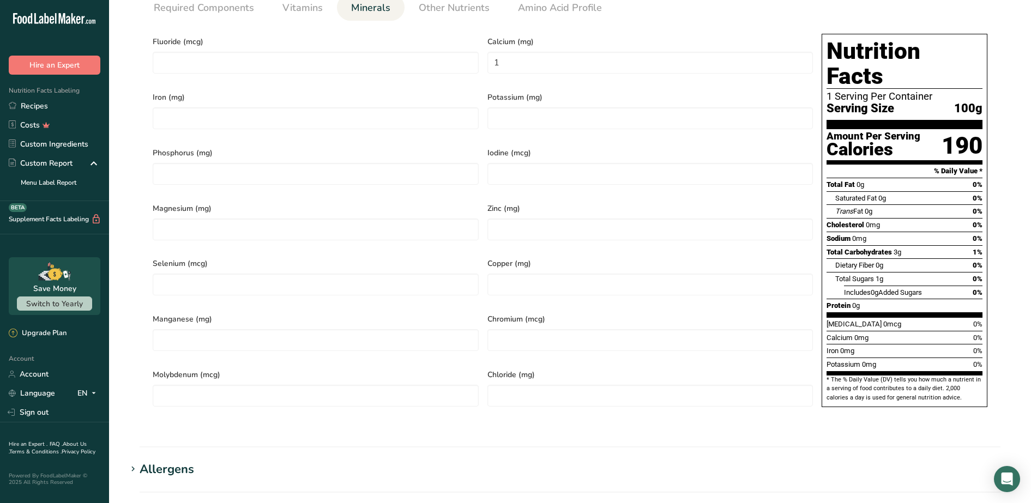
scroll to position [205, 0]
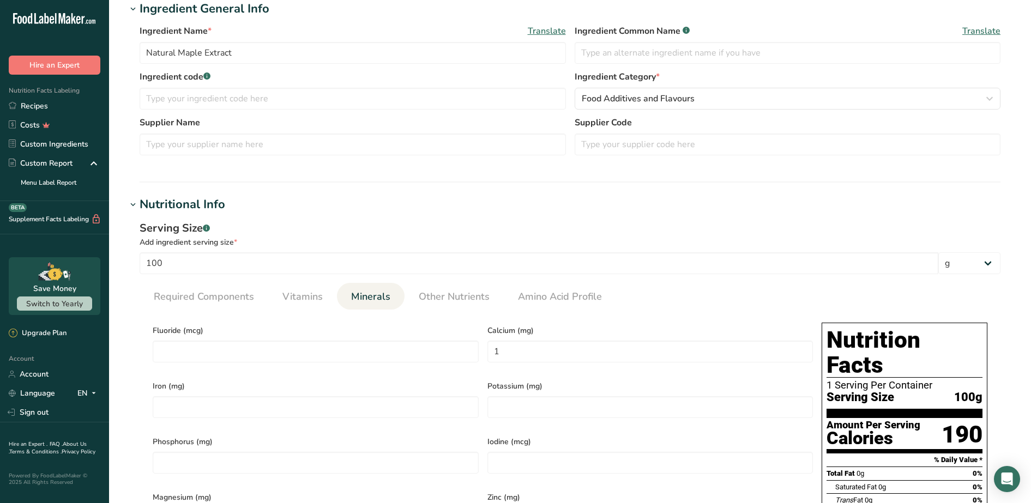
click at [282, 314] on section "Calories (kcal) * 190 Energy KJ (kj) * 795 Total Fat (g) * 0 Saturated Fat (g) …" at bounding box center [570, 513] width 861 height 406
click at [290, 301] on span "Vitamins" at bounding box center [303, 297] width 40 height 15
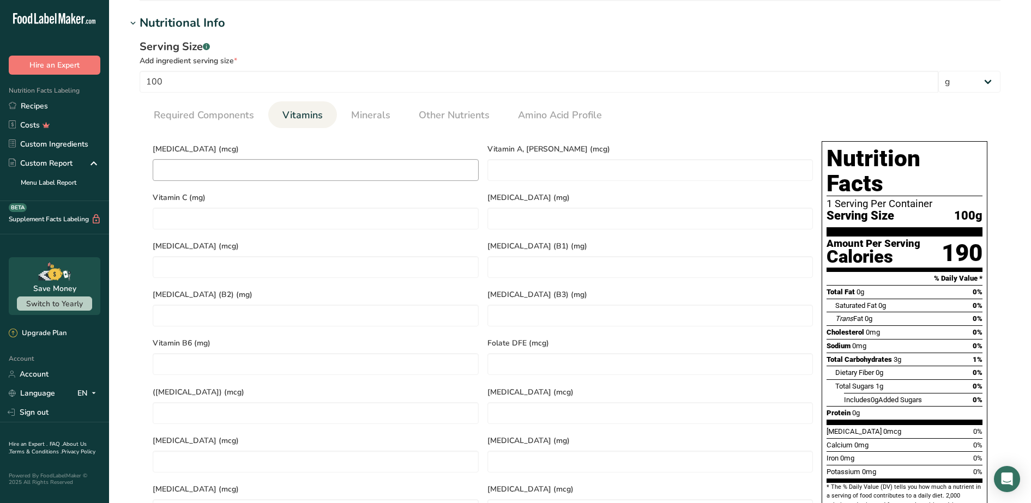
scroll to position [273, 0]
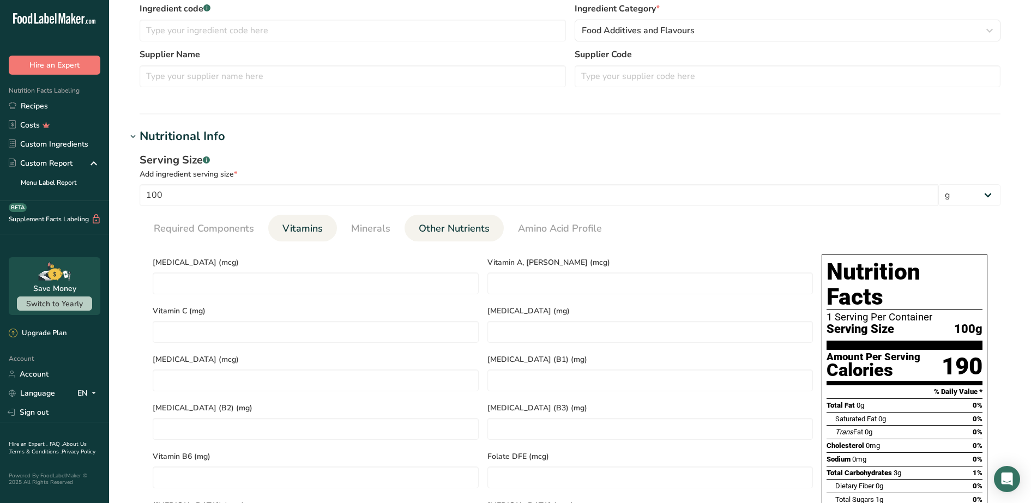
click at [431, 223] on span "Other Nutrients" at bounding box center [454, 228] width 71 height 15
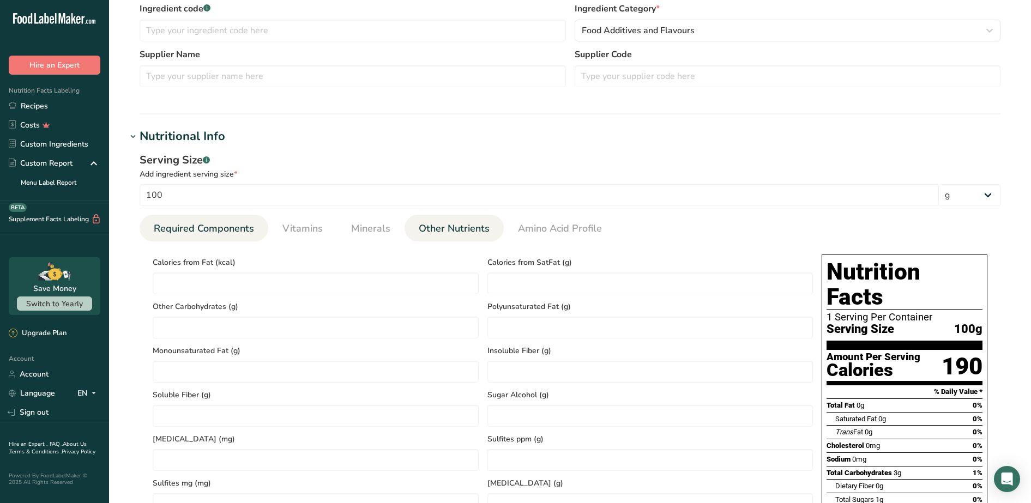
click at [219, 235] on span "Required Components" at bounding box center [204, 228] width 100 height 15
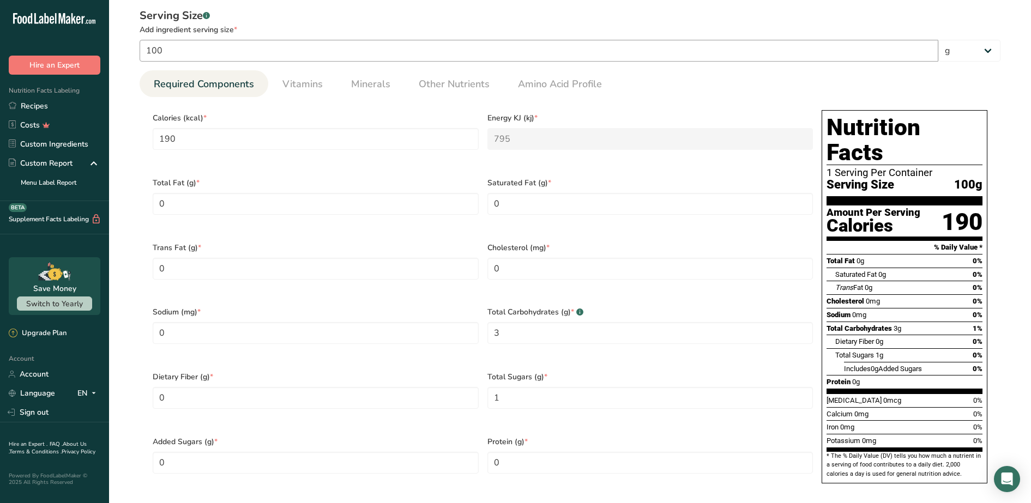
scroll to position [441, 0]
